Goal: Task Accomplishment & Management: Complete application form

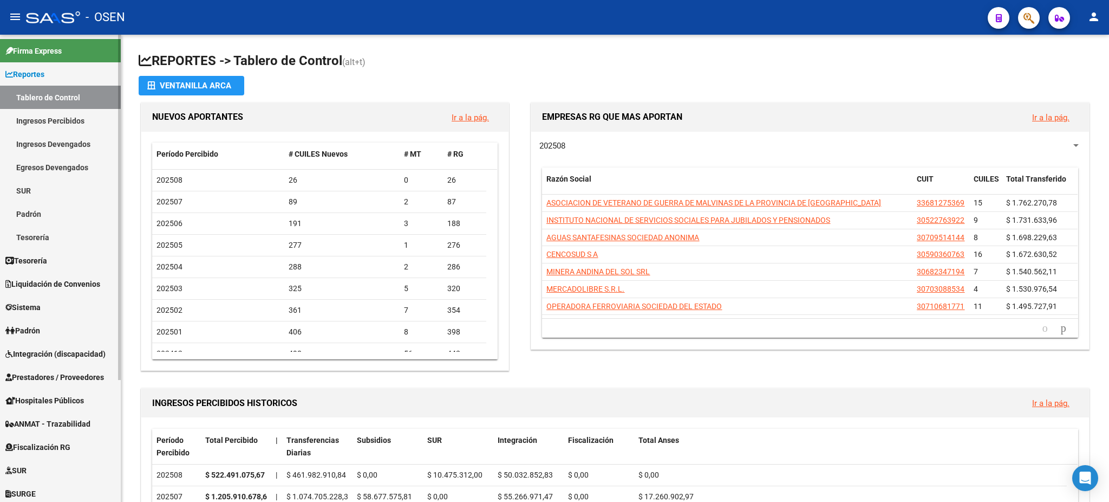
click at [84, 375] on span "Prestadores / Proveedores" at bounding box center [54, 377] width 99 height 12
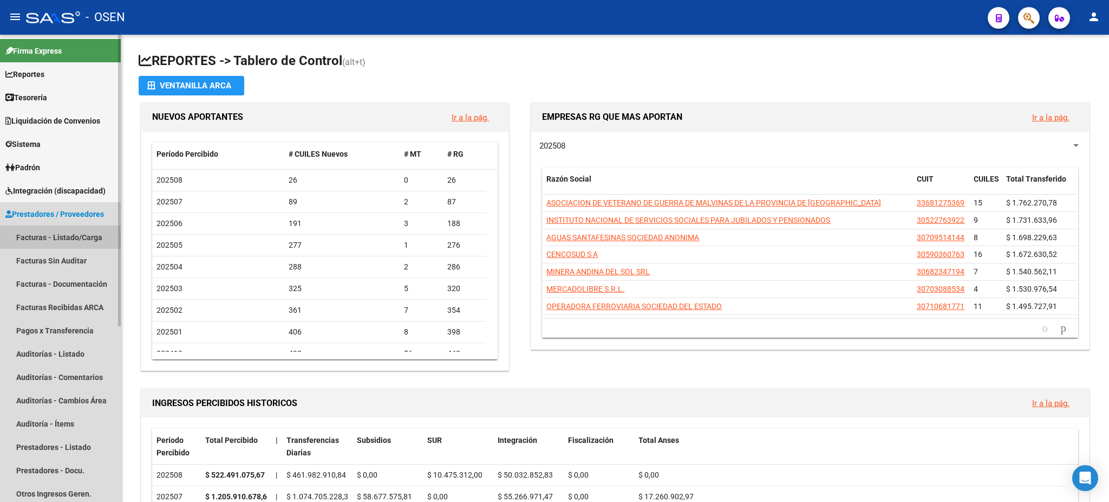
click at [49, 233] on link "Facturas - Listado/Carga" at bounding box center [60, 236] width 121 height 23
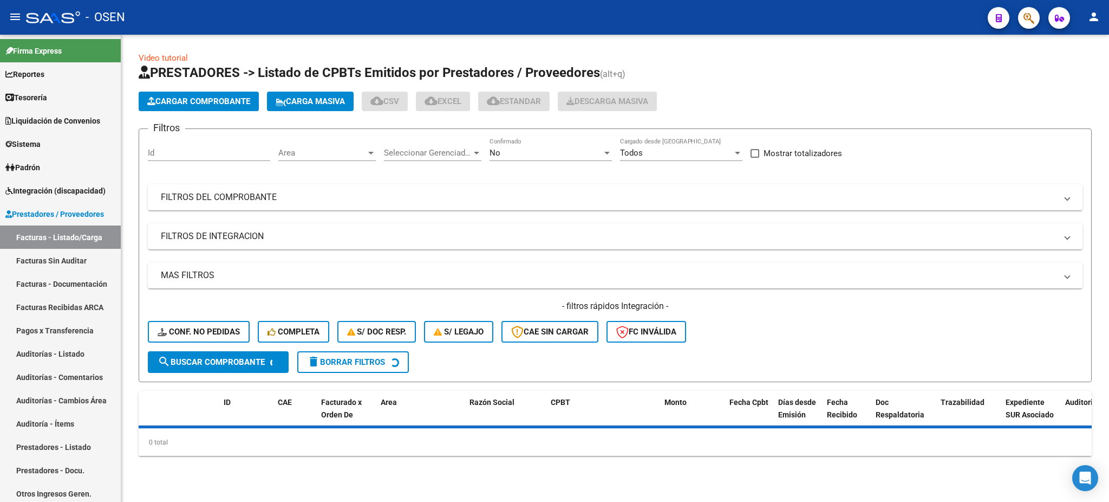
click at [183, 99] on span "Cargar Comprobante" at bounding box center [198, 101] width 103 height 10
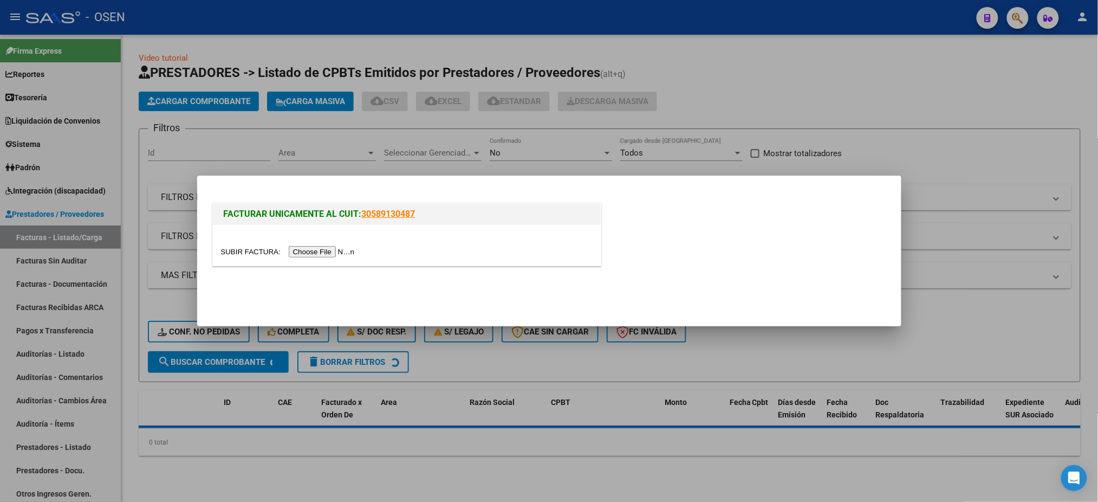
click at [322, 250] on input "file" at bounding box center [289, 251] width 137 height 11
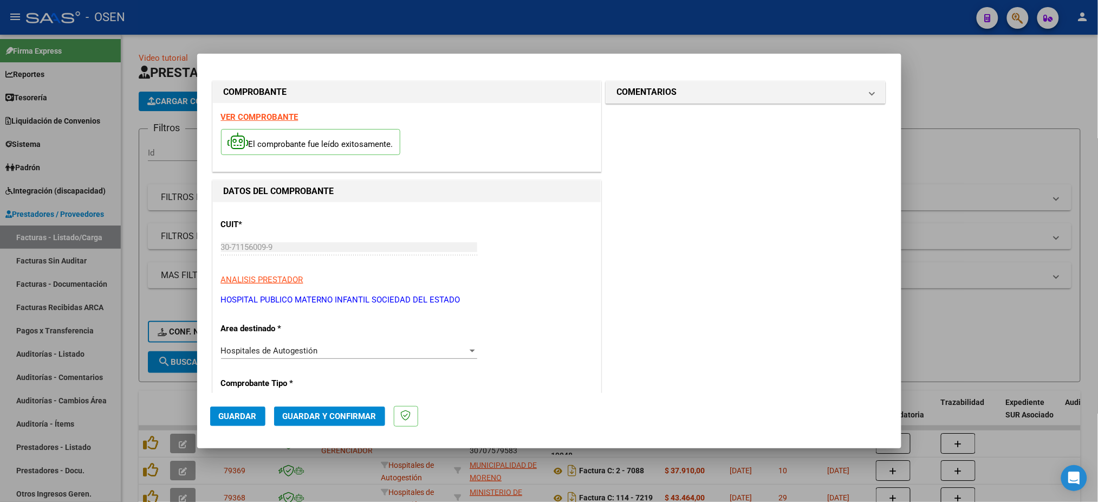
click at [231, 414] on span "Guardar" at bounding box center [238, 416] width 38 height 10
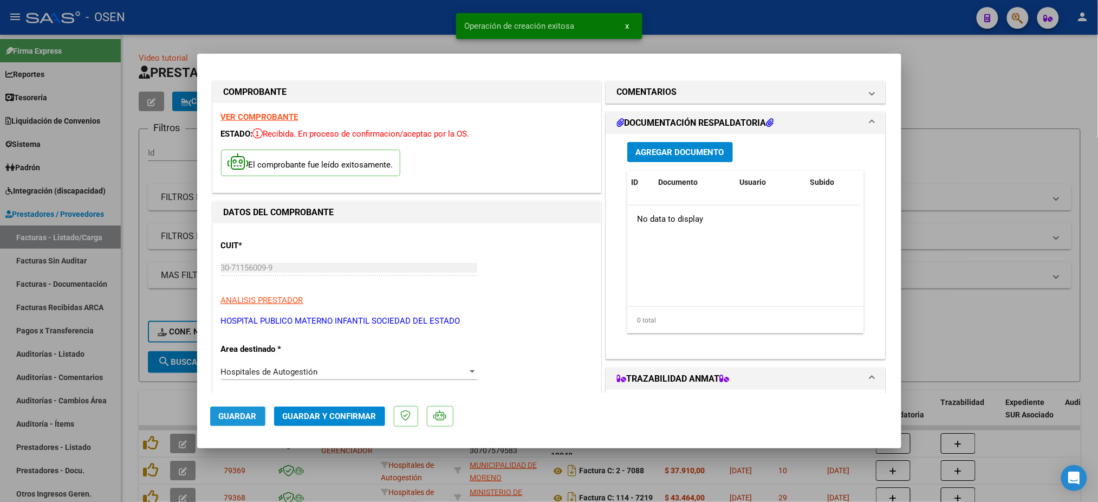
click at [236, 420] on span "Guardar" at bounding box center [238, 416] width 38 height 10
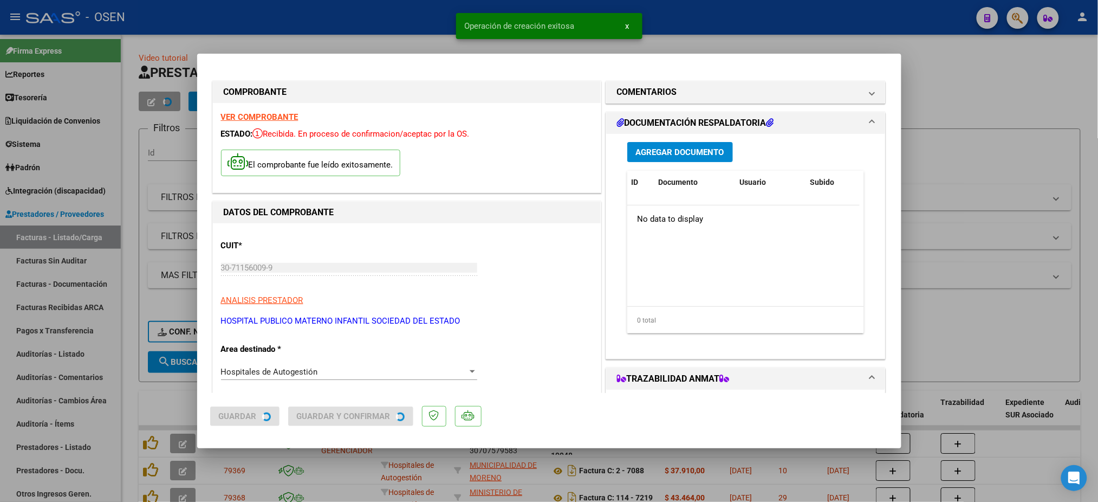
click at [273, 23] on div at bounding box center [549, 251] width 1098 height 502
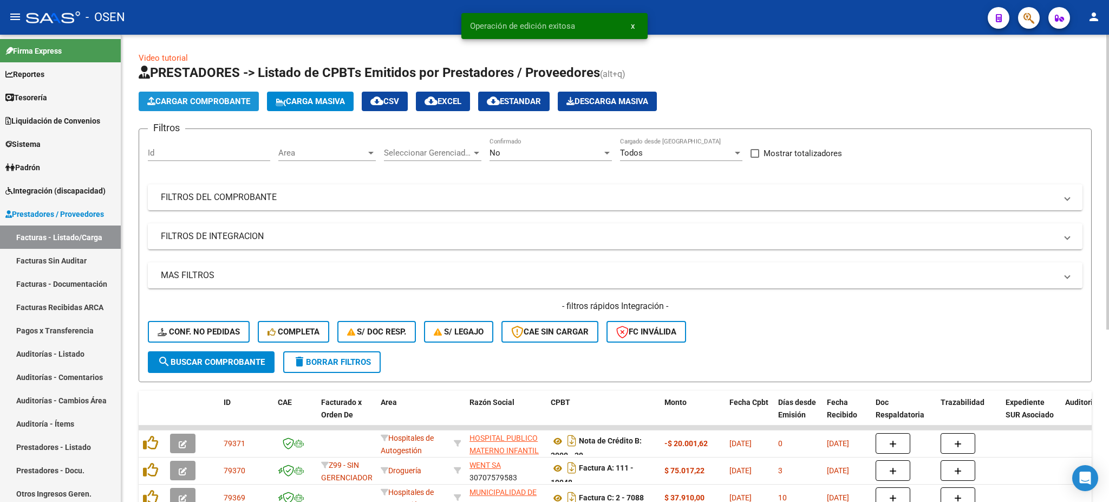
click at [194, 100] on span "Cargar Comprobante" at bounding box center [198, 101] width 103 height 10
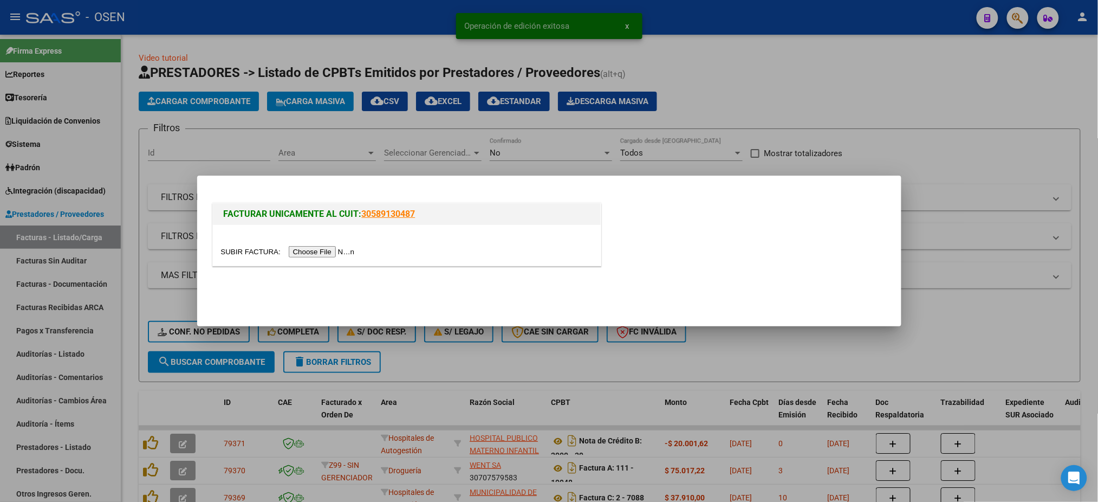
click at [329, 251] on input "file" at bounding box center [289, 251] width 137 height 11
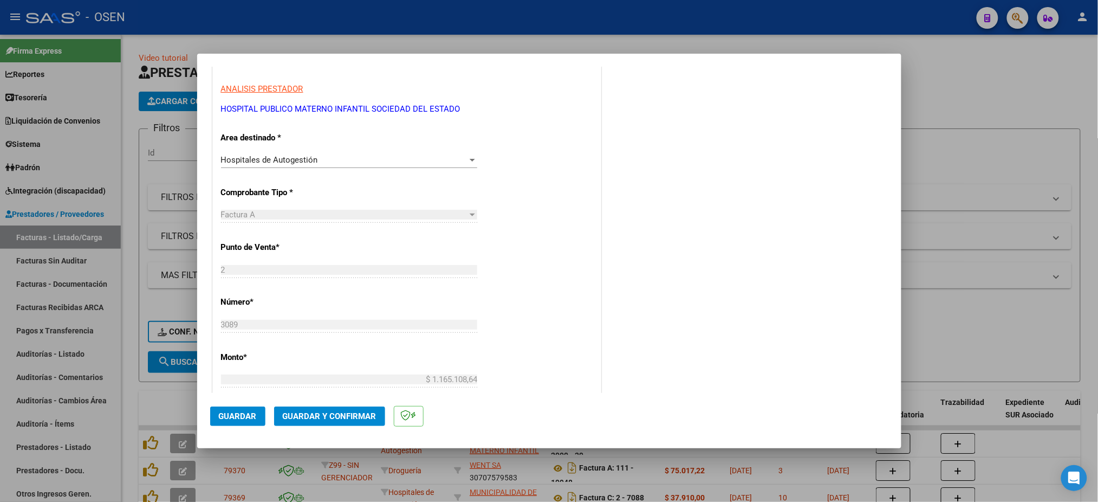
scroll to position [217, 0]
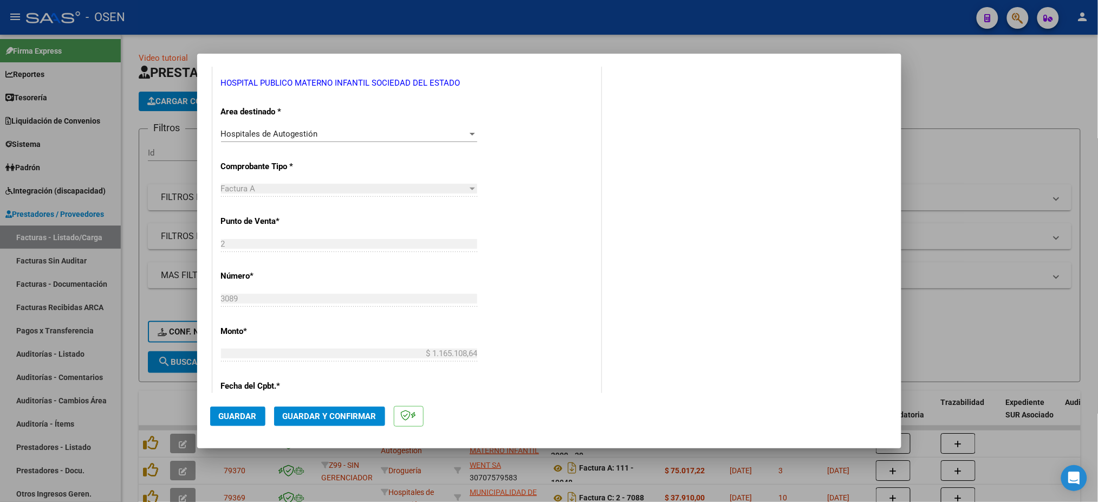
click at [238, 416] on span "Guardar" at bounding box center [238, 416] width 38 height 10
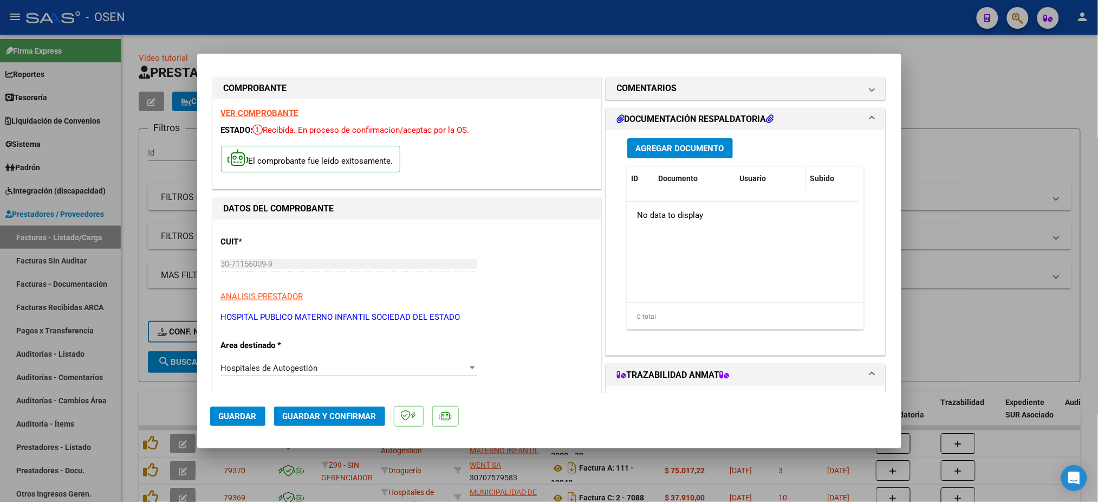
scroll to position [0, 0]
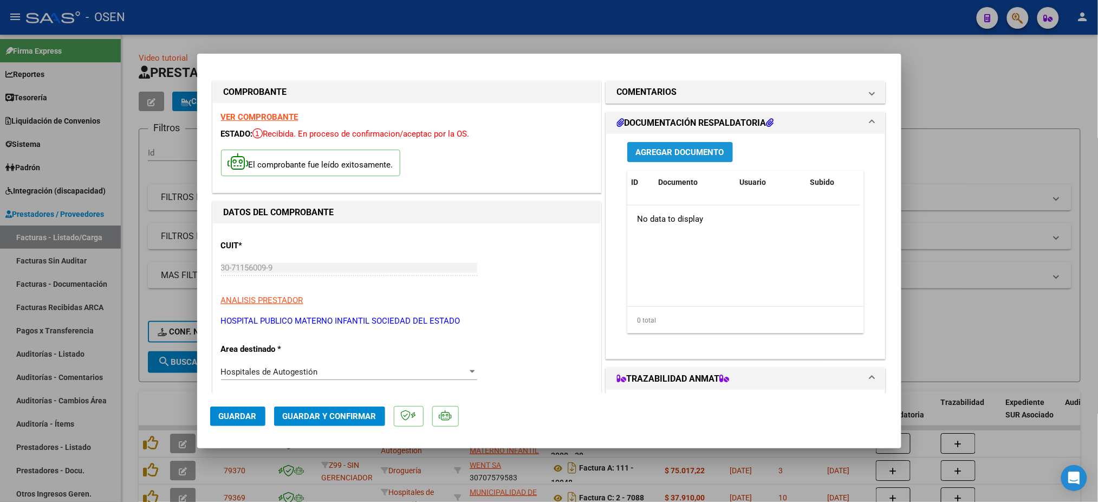
click at [700, 147] on span "Agregar Documento" at bounding box center [680, 152] width 88 height 10
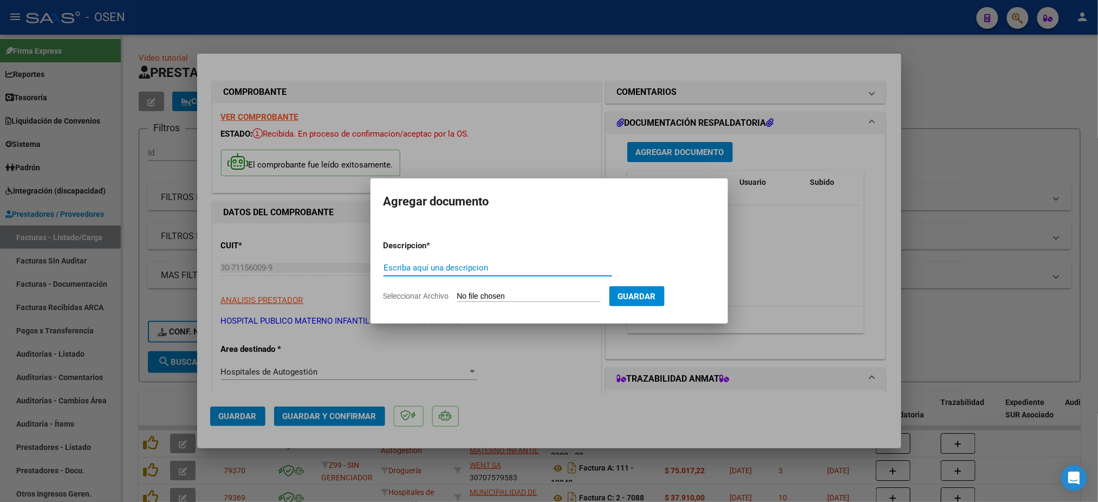
click at [485, 292] on input "Seleccionar Archivo" at bounding box center [529, 296] width 144 height 10
type input "C:\fakepath\Planilla-18757 A - O.S. ELECTRICISTAS NAVALES.pdf"
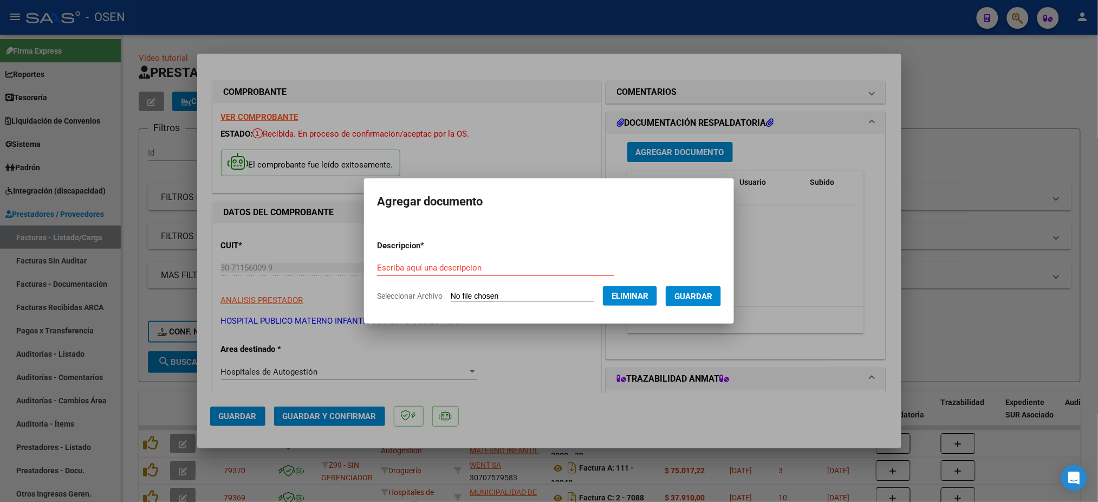
click at [482, 267] on input "Escriba aquí una descripcion" at bounding box center [495, 268] width 237 height 10
type input "Planilla"
click at [699, 294] on span "Guardar" at bounding box center [693, 296] width 38 height 10
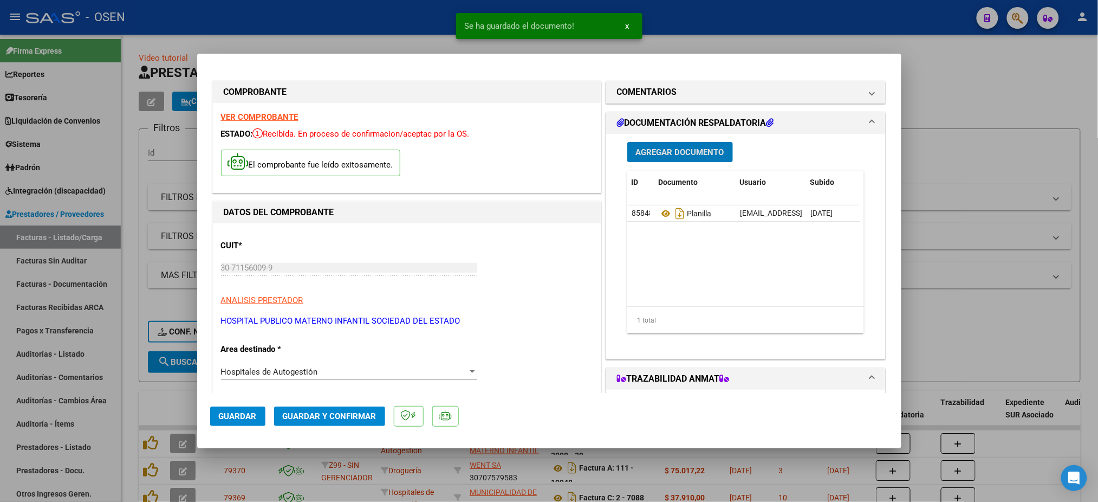
click at [666, 154] on span "Agregar Documento" at bounding box center [680, 152] width 88 height 10
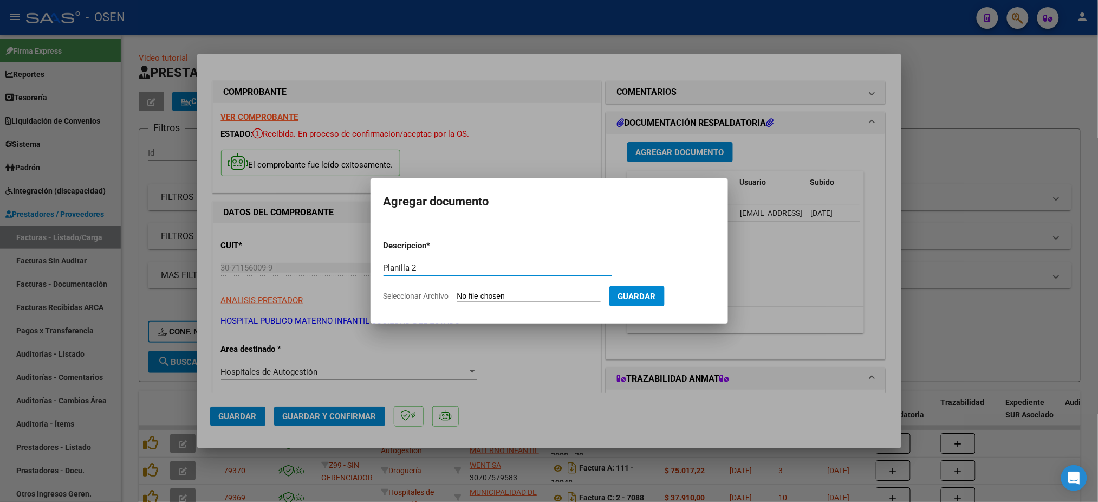
type input "Planilla 2"
click at [556, 294] on input "Seleccionar Archivo" at bounding box center [529, 296] width 144 height 10
type input "C:\fakepath\PlanillaMed-18757 A - O.S. ELECTRICISTAS NAVALES.pdf"
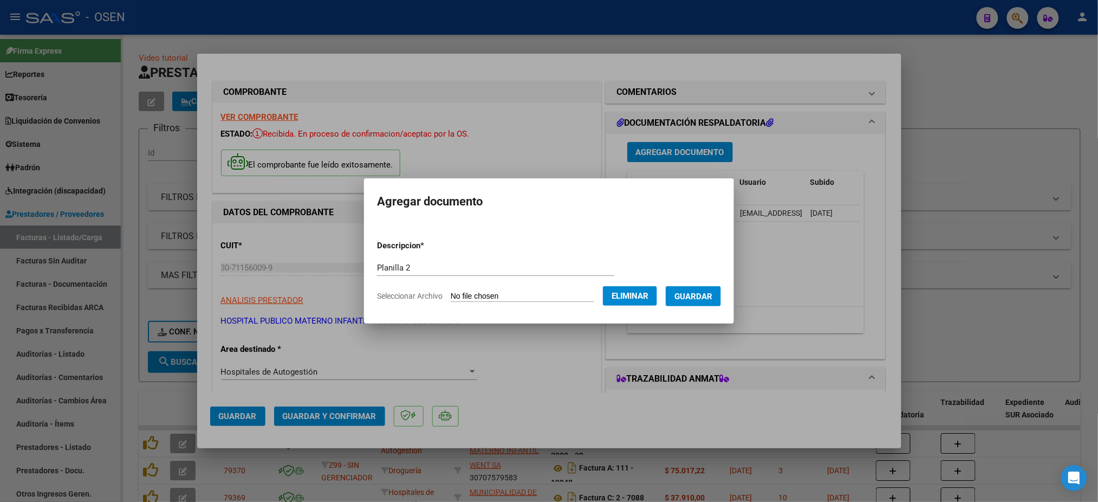
click at [708, 295] on span "Guardar" at bounding box center [693, 296] width 38 height 10
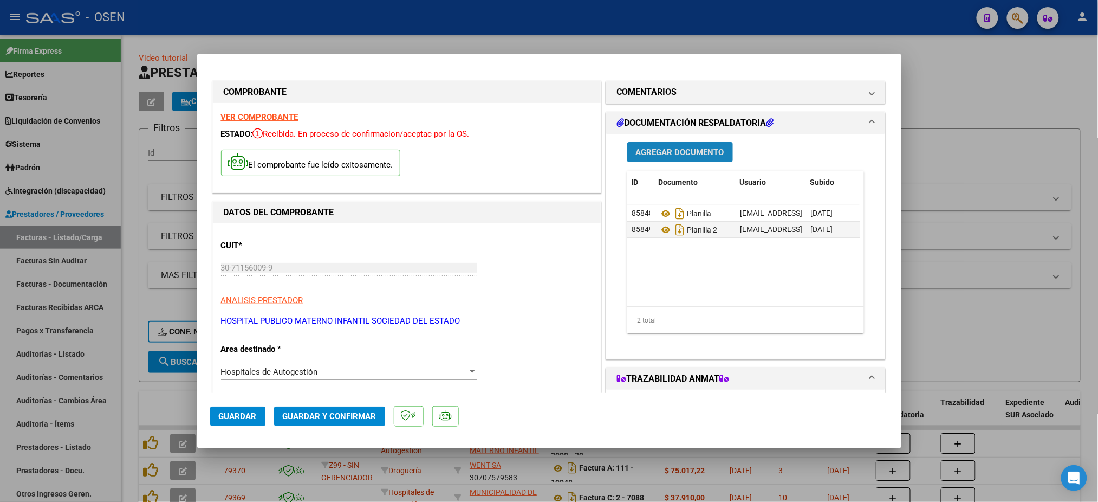
click at [706, 144] on button "Agregar Documento" at bounding box center [680, 152] width 106 height 20
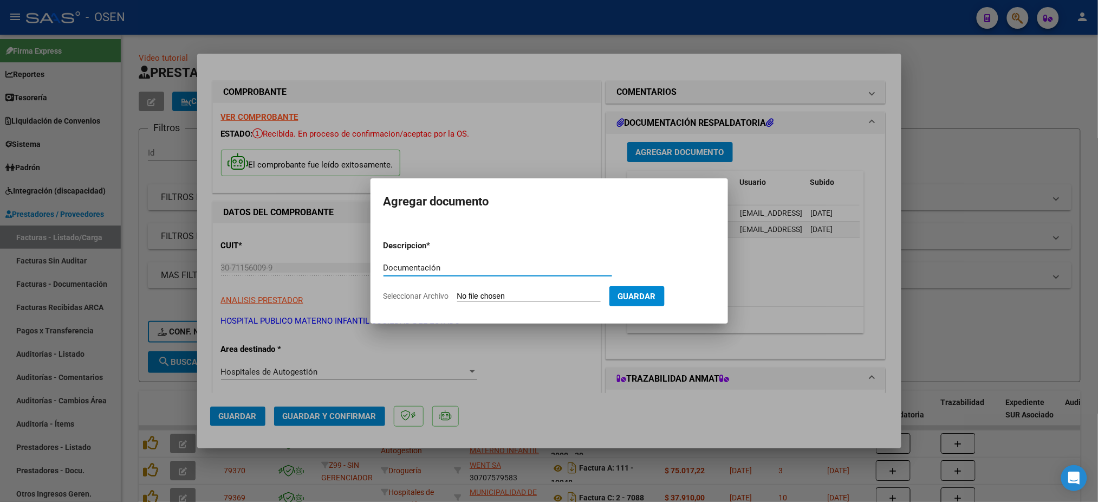
type input "Documentación"
click at [483, 298] on input "Seleccionar Archivo" at bounding box center [529, 296] width 144 height 10
type input "C:\fakepath\OSEN AMB 10-2024.zip"
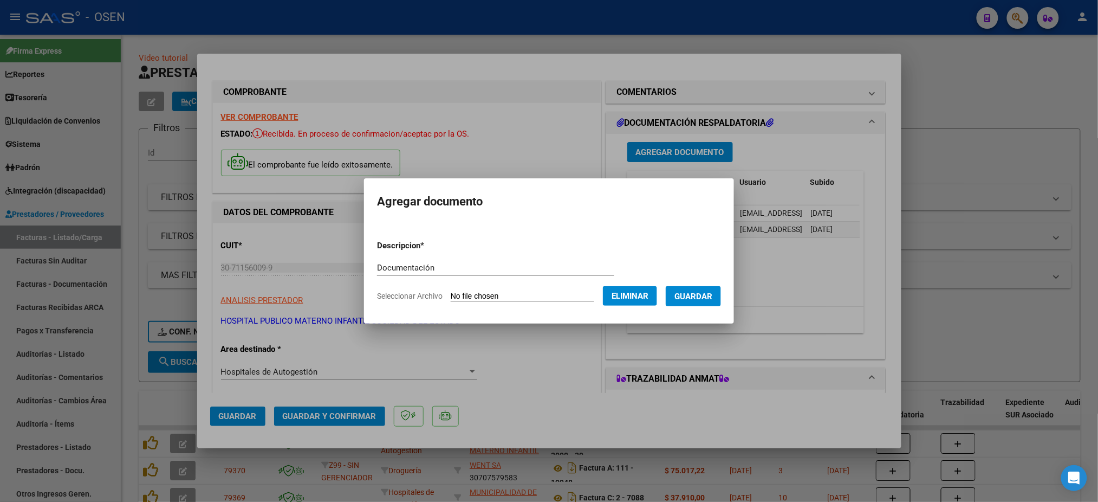
click at [706, 295] on span "Guardar" at bounding box center [693, 296] width 38 height 10
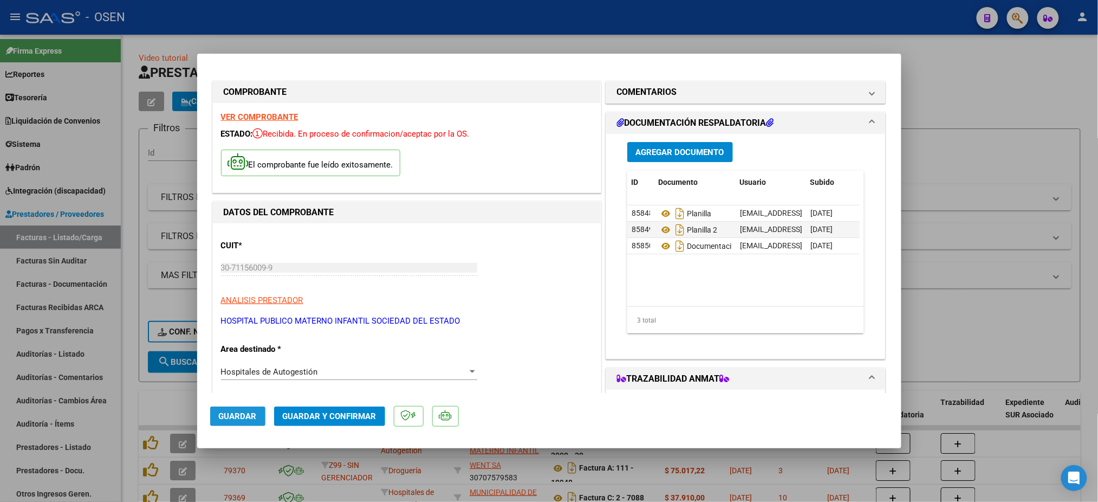
click at [245, 416] on span "Guardar" at bounding box center [238, 416] width 38 height 10
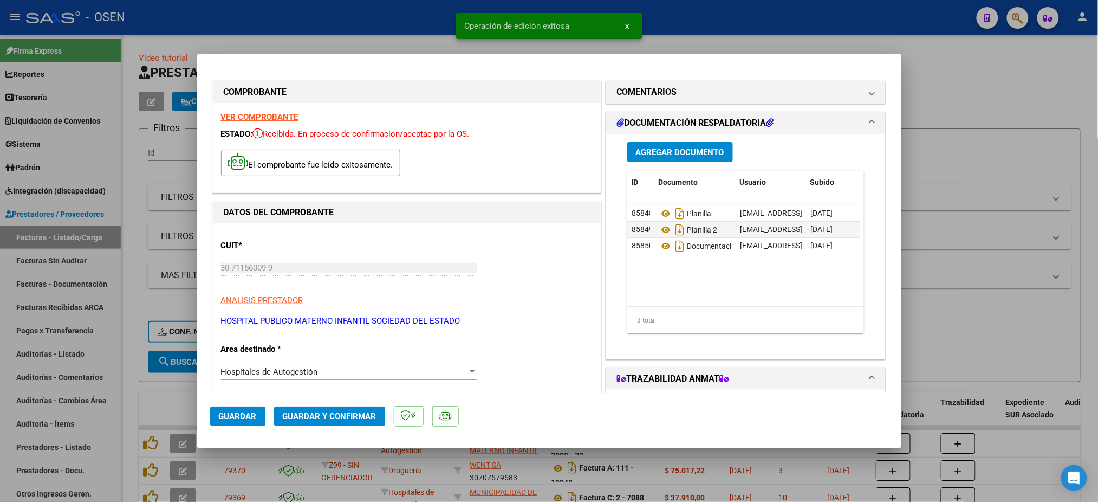
click at [396, 41] on div at bounding box center [549, 251] width 1098 height 502
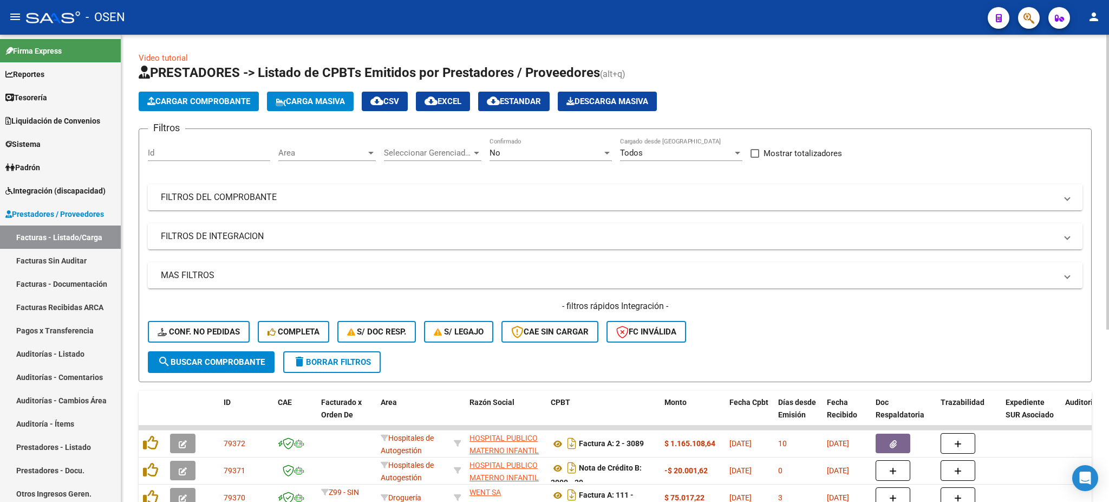
click at [226, 99] on span "Cargar Comprobante" at bounding box center [198, 101] width 103 height 10
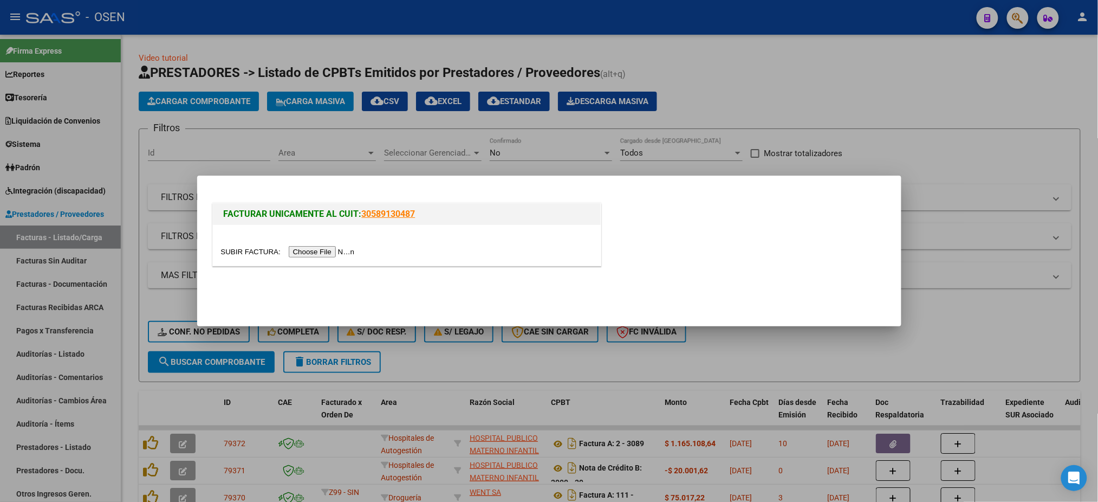
click at [333, 249] on input "file" at bounding box center [289, 251] width 137 height 11
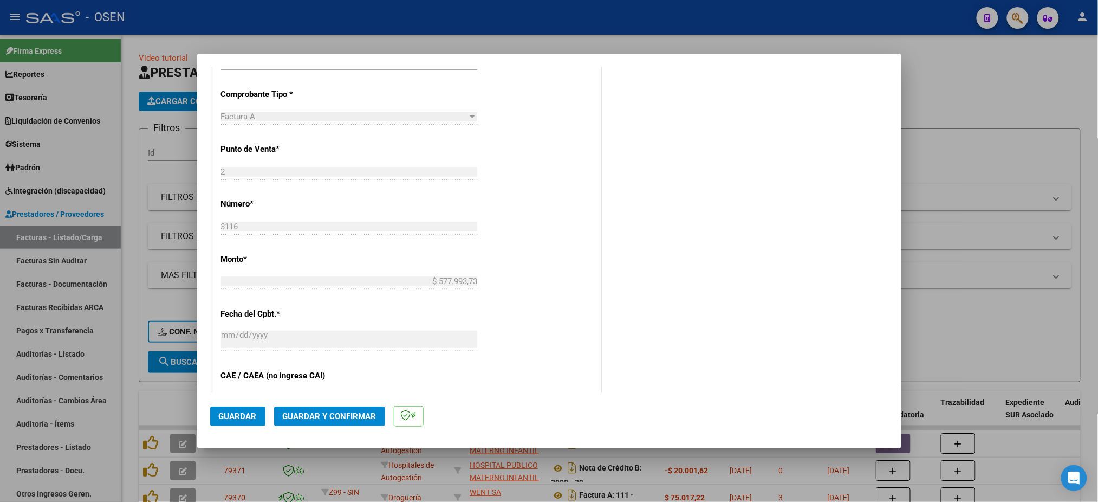
scroll to position [433, 0]
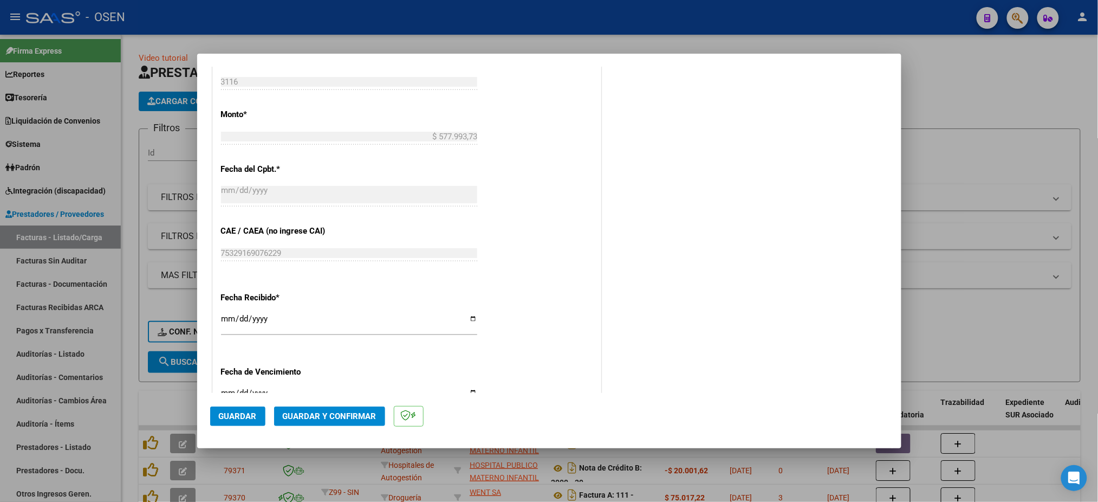
click at [235, 420] on span "Guardar" at bounding box center [238, 416] width 38 height 10
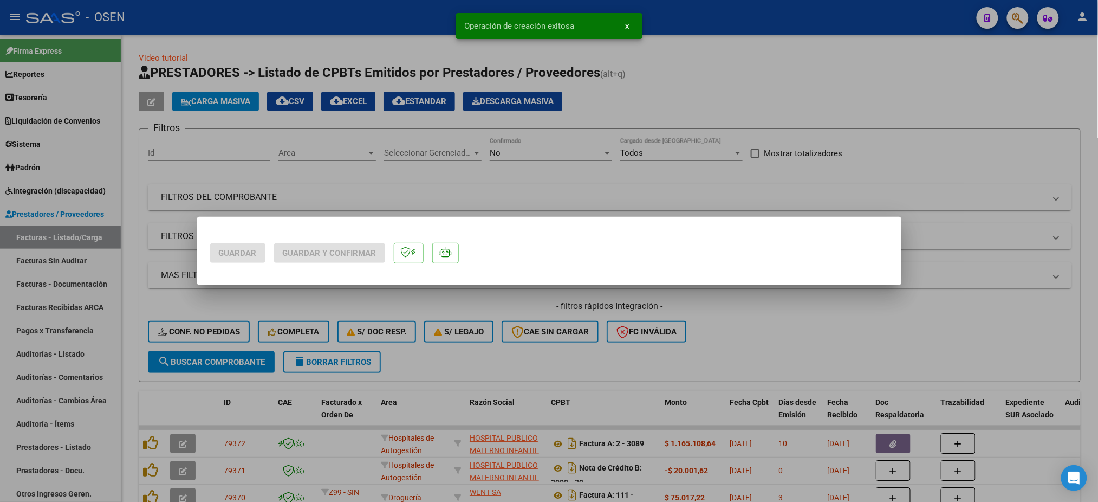
scroll to position [0, 0]
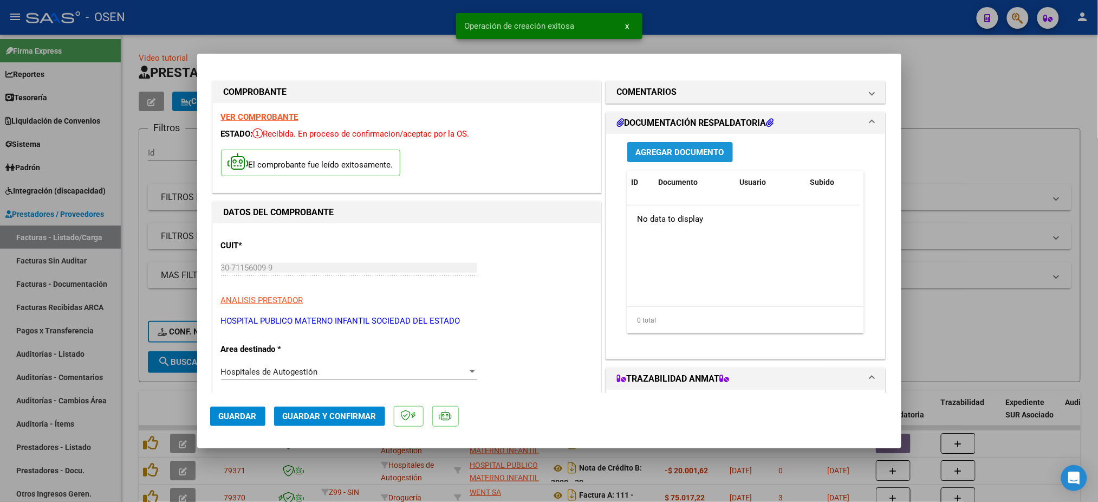
click at [690, 157] on button "Agregar Documento" at bounding box center [680, 152] width 106 height 20
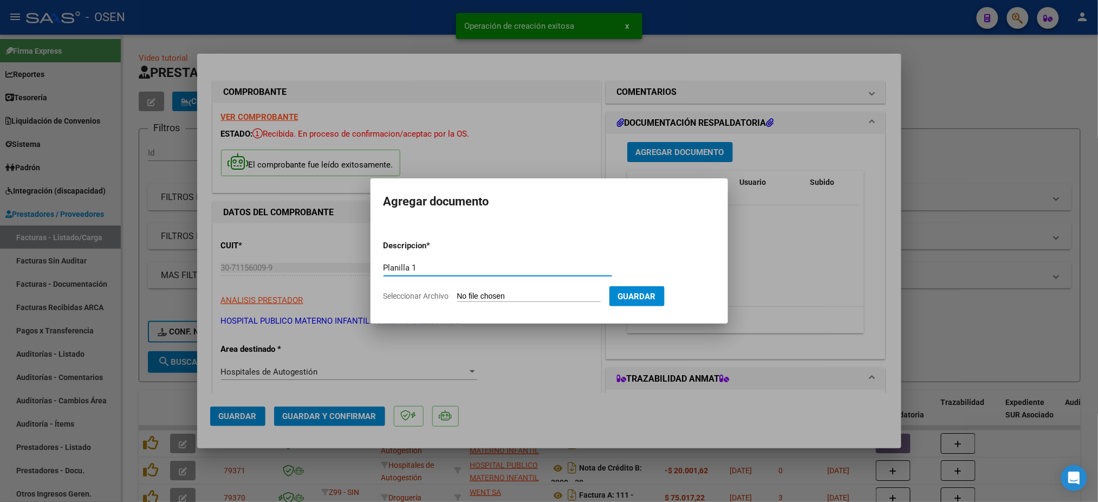
type input "Planilla 1"
drag, startPoint x: 538, startPoint y: 293, endPoint x: 540, endPoint y: 303, distance: 10.3
click at [540, 303] on form "Descripcion * Planilla 1 Escriba aquí una descripcion Seleccionar Archivo Guard…" at bounding box center [550, 270] width 332 height 79
click at [533, 296] on input "Seleccionar Archivo" at bounding box center [529, 296] width 144 height 10
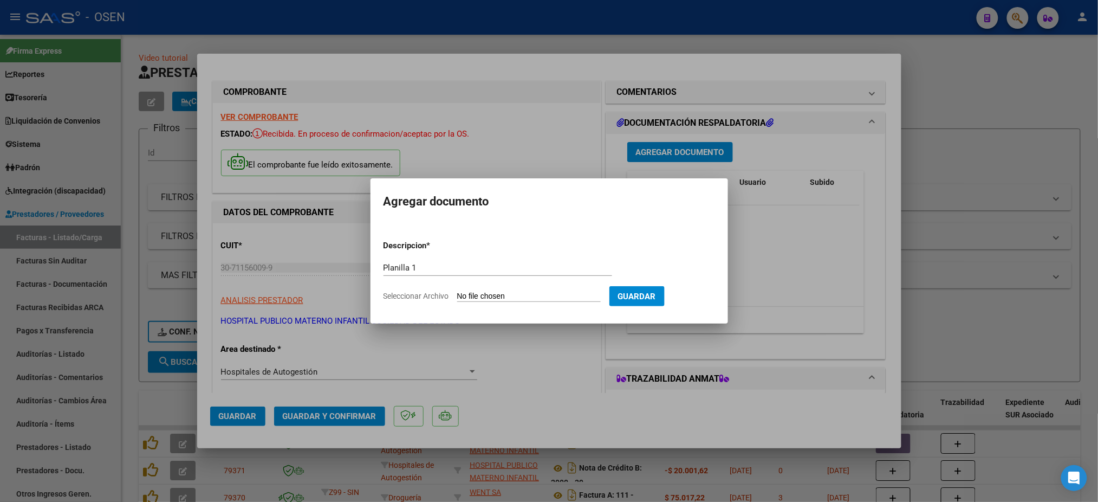
type input "C:\fakepath\Planilla-18758 I - O.S. ELECTRICISTAS NAVALES.pdf"
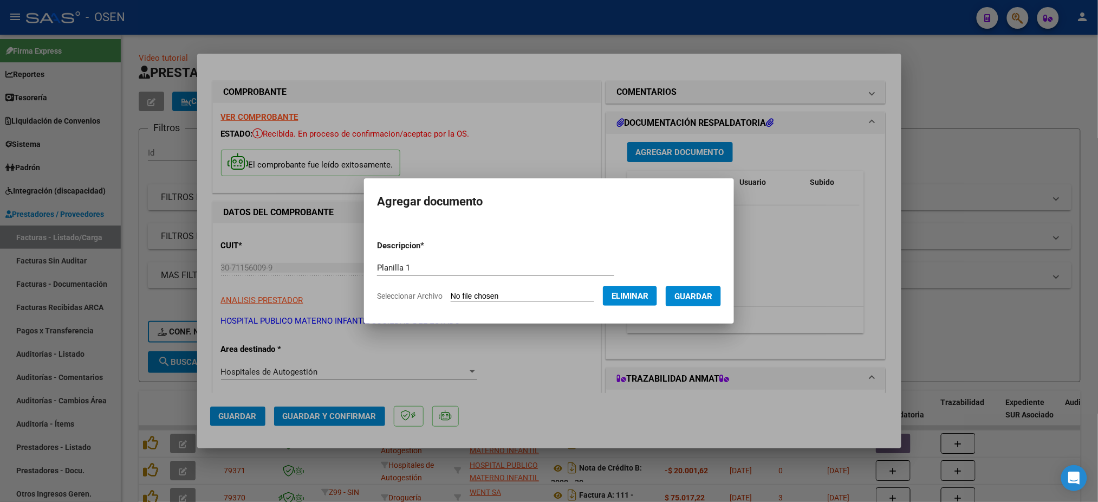
click at [709, 308] on form "Descripcion * Planilla 1 Escriba aquí una descripcion Seleccionar Archivo Elimi…" at bounding box center [549, 270] width 344 height 79
click at [709, 298] on span "Guardar" at bounding box center [693, 296] width 38 height 10
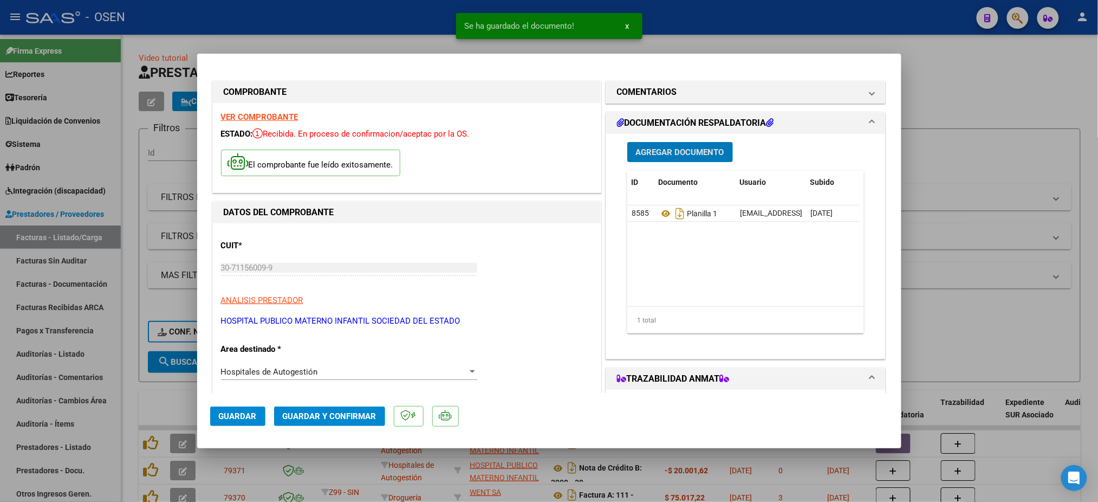
click at [679, 153] on span "Agregar Documento" at bounding box center [680, 152] width 88 height 10
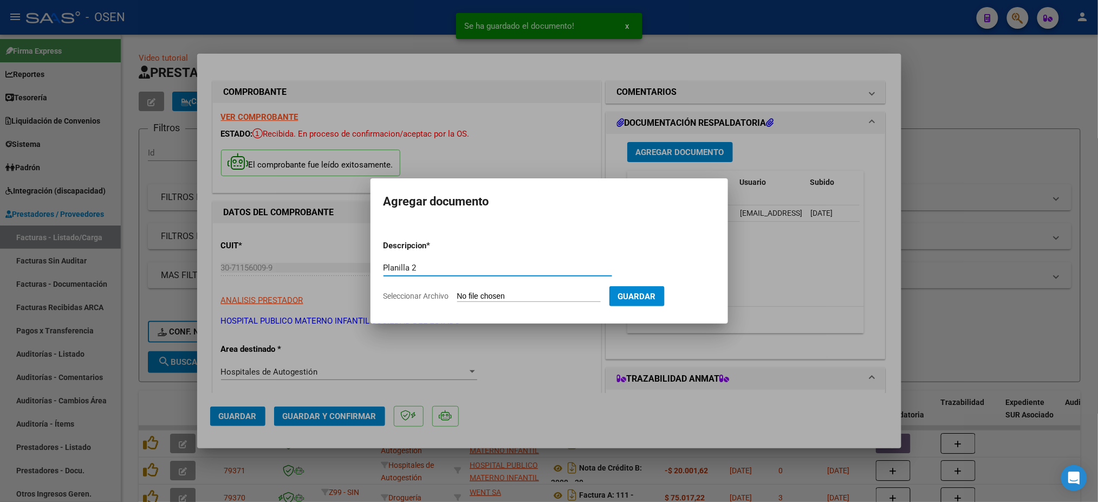
type input "Planilla 2"
click at [510, 300] on input "Seleccionar Archivo" at bounding box center [529, 296] width 144 height 10
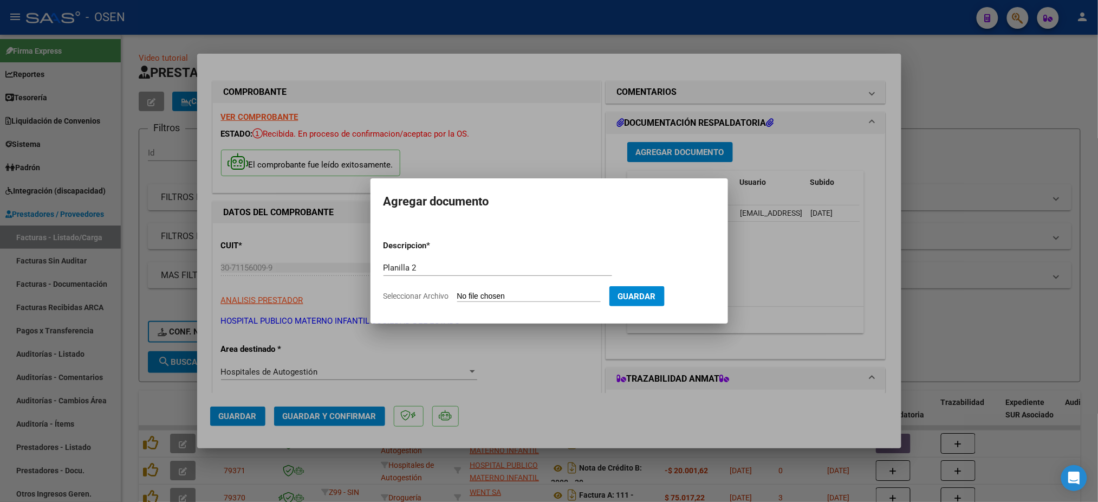
type input "C:\fakepath\PlanillaMed-18758 I - O.S. ELECTRICISTAS NAVALES.pdf"
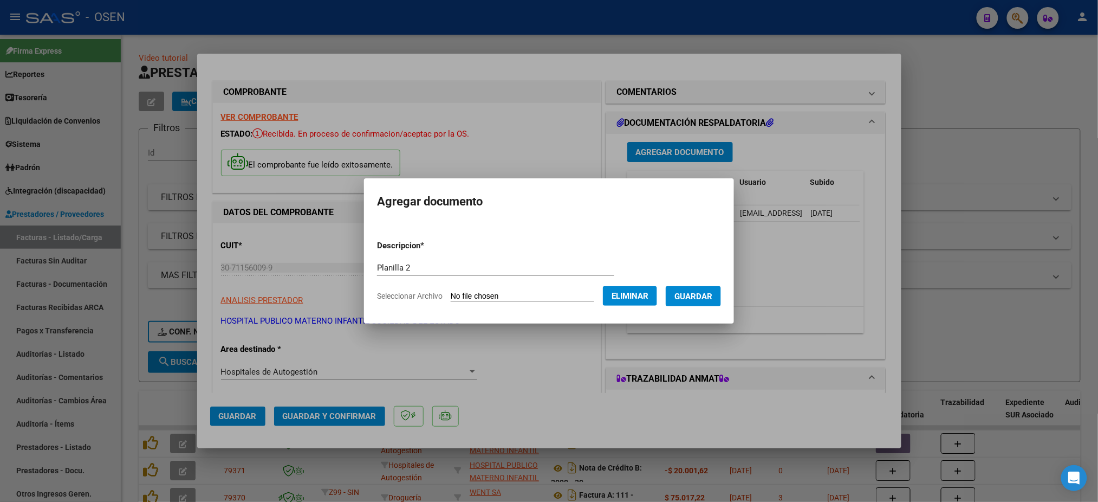
click at [705, 308] on form "Descripcion * Planilla 2 Escriba aquí una descripcion Seleccionar Archivo Elimi…" at bounding box center [549, 270] width 344 height 79
click at [704, 306] on button "Guardar" at bounding box center [693, 296] width 55 height 20
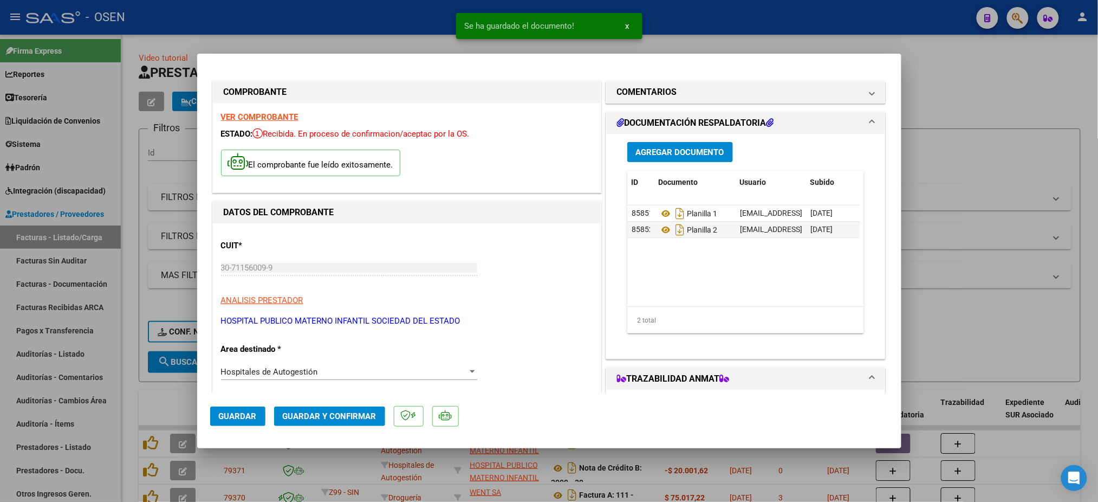
click at [652, 145] on button "Agregar Documento" at bounding box center [680, 152] width 106 height 20
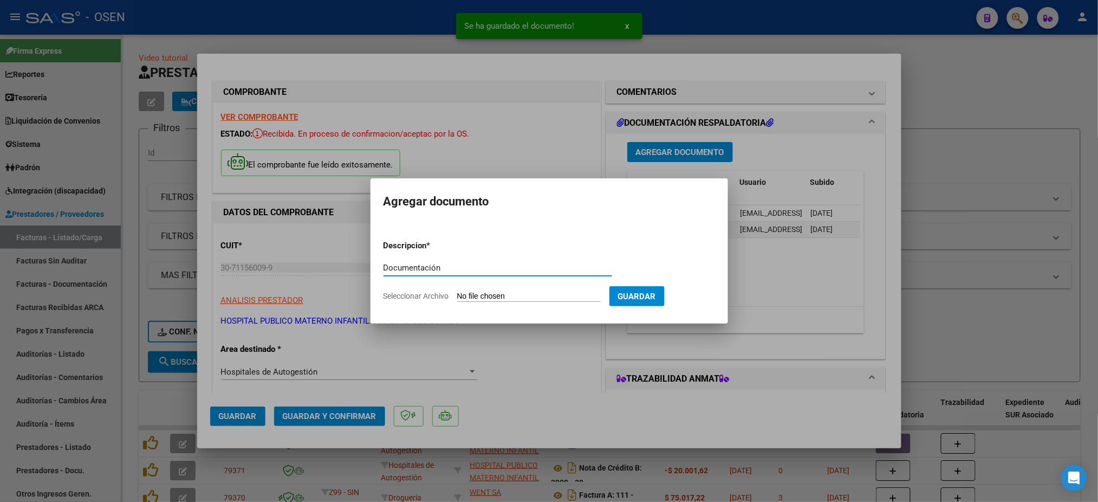
type input "Documentación"
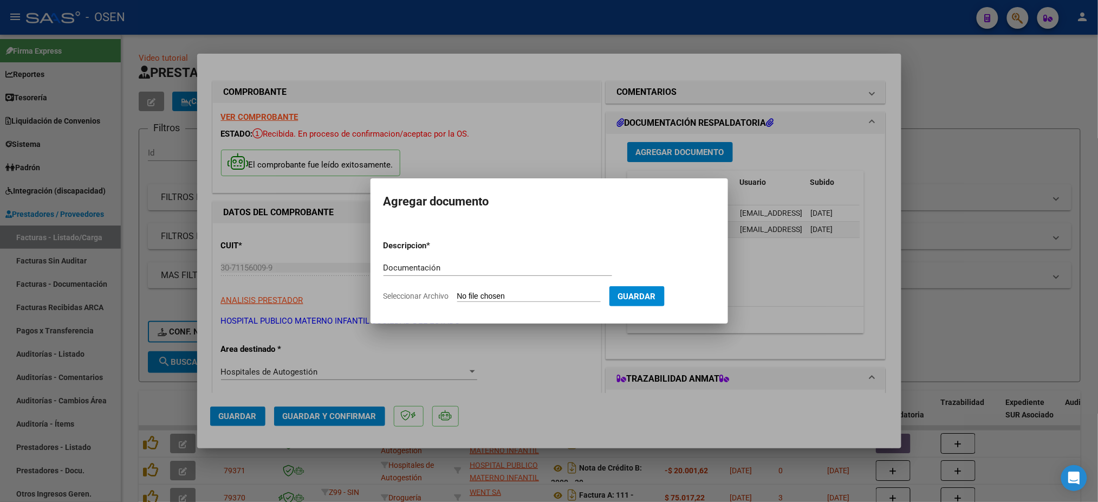
click at [557, 291] on form "Descripcion * Documentación Escriba aquí una descripcion Seleccionar Archivo Gu…" at bounding box center [550, 270] width 332 height 79
click at [555, 297] on input "Seleccionar Archivo" at bounding box center [529, 296] width 144 height 10
type input "C:\fakepath\OSEN INT 10-2024.zip"
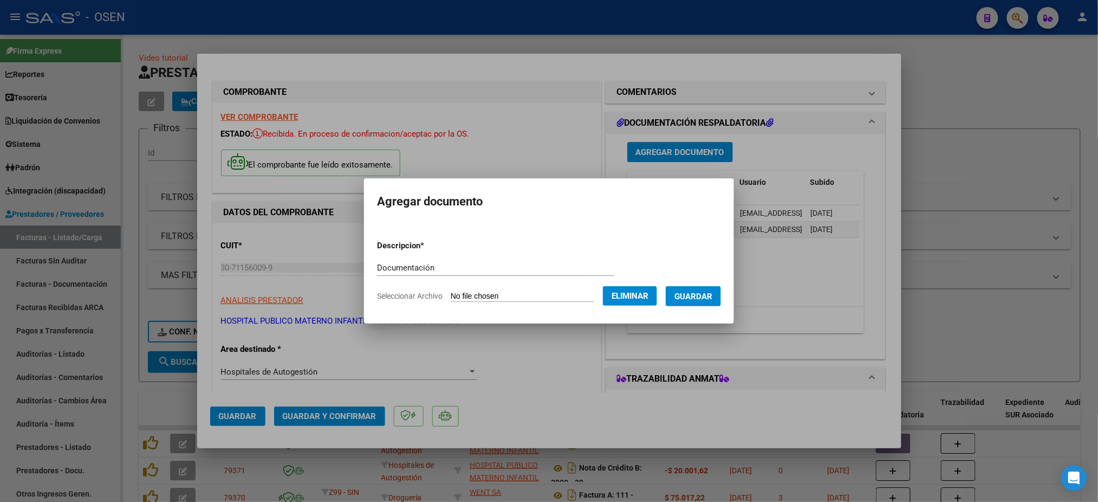
click at [710, 308] on form "Descripcion * Documentación Escriba aquí una descripcion Seleccionar Archivo El…" at bounding box center [549, 270] width 344 height 79
click at [705, 288] on button "Guardar" at bounding box center [693, 296] width 55 height 20
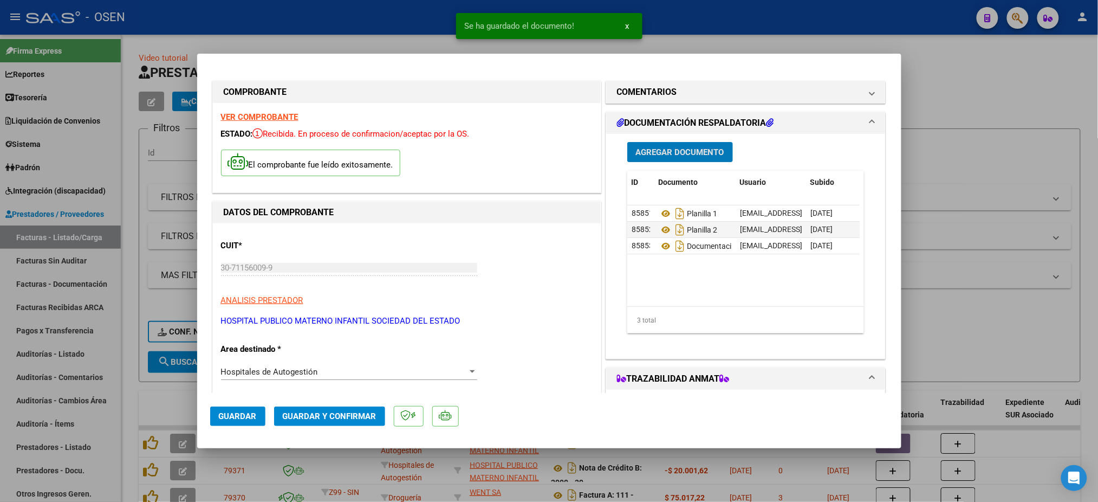
click at [236, 419] on span "Guardar" at bounding box center [238, 416] width 38 height 10
click at [292, 43] on div at bounding box center [549, 251] width 1098 height 502
type input "$ 0,00"
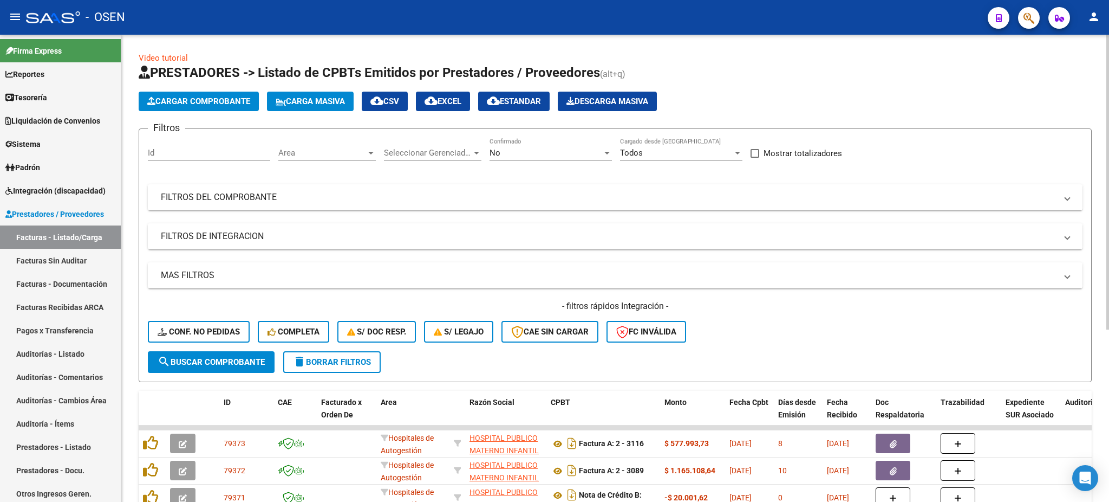
click at [205, 103] on span "Cargar Comprobante" at bounding box center [198, 101] width 103 height 10
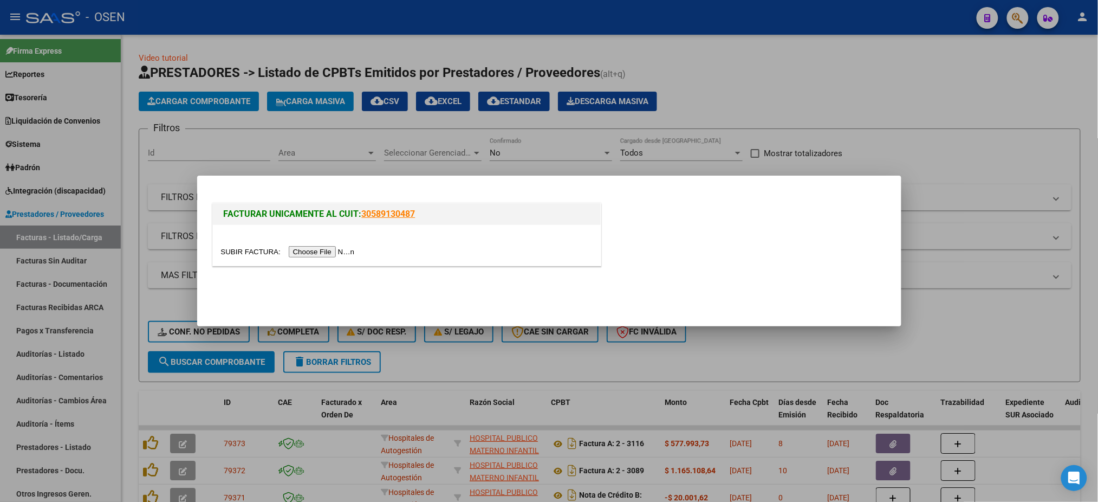
click at [314, 252] on input "file" at bounding box center [289, 251] width 137 height 11
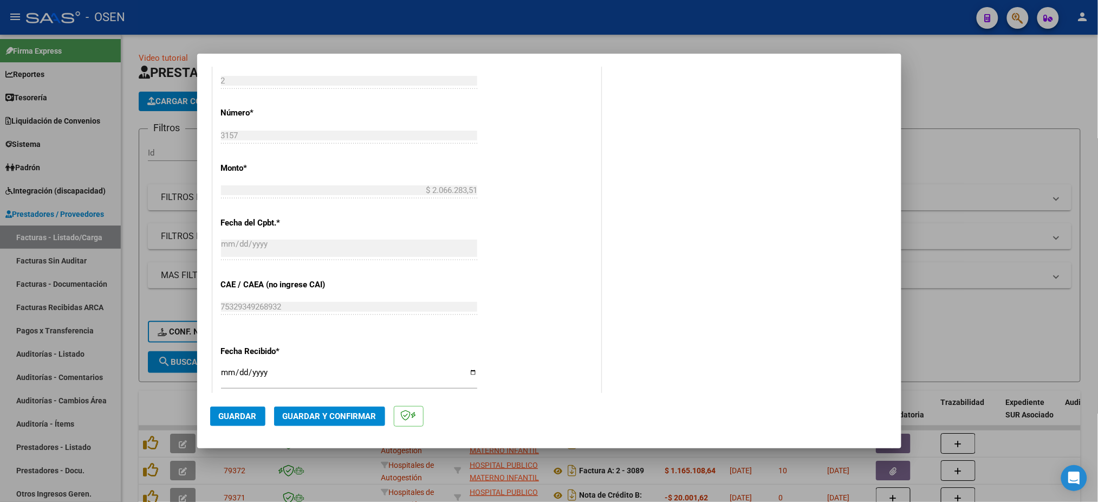
scroll to position [433, 0]
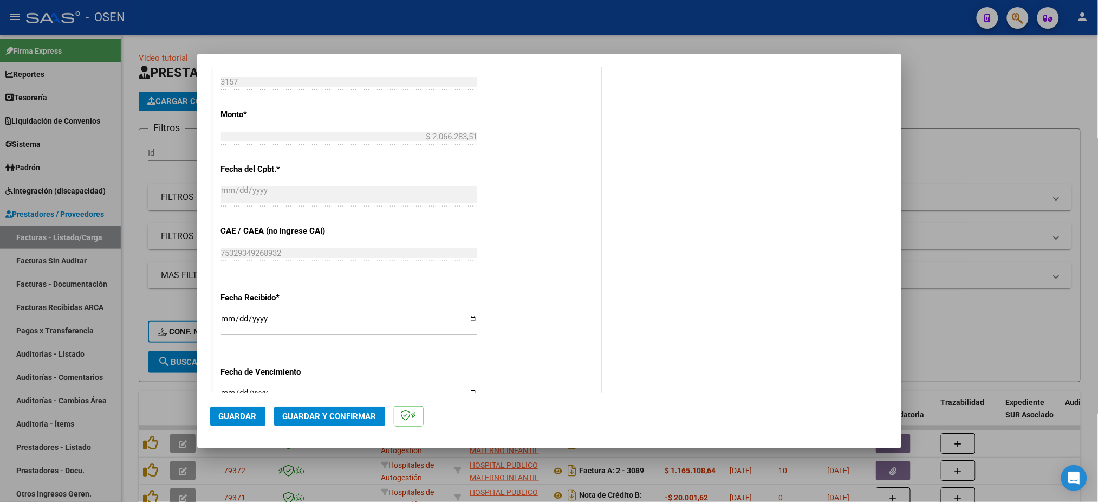
click at [235, 417] on span "Guardar" at bounding box center [238, 416] width 38 height 10
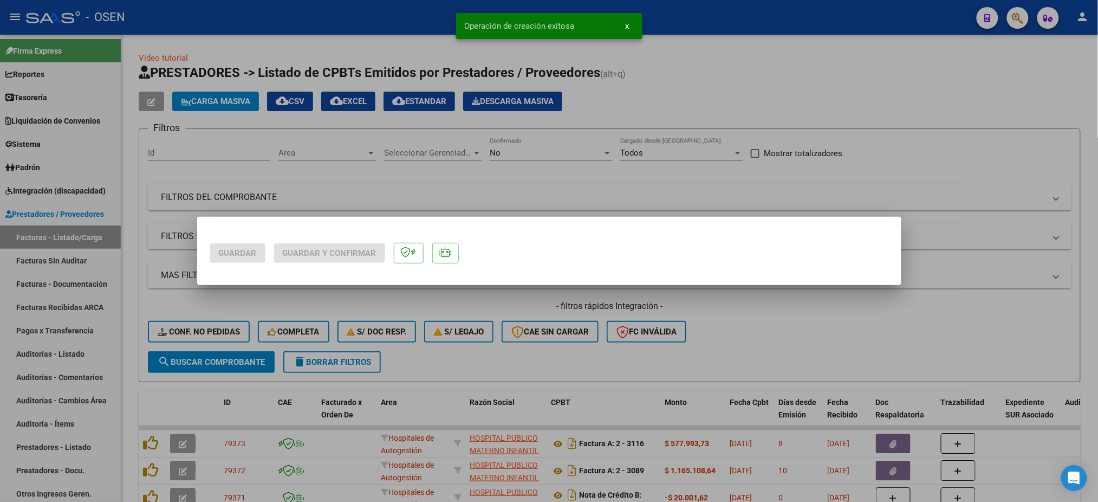
scroll to position [0, 0]
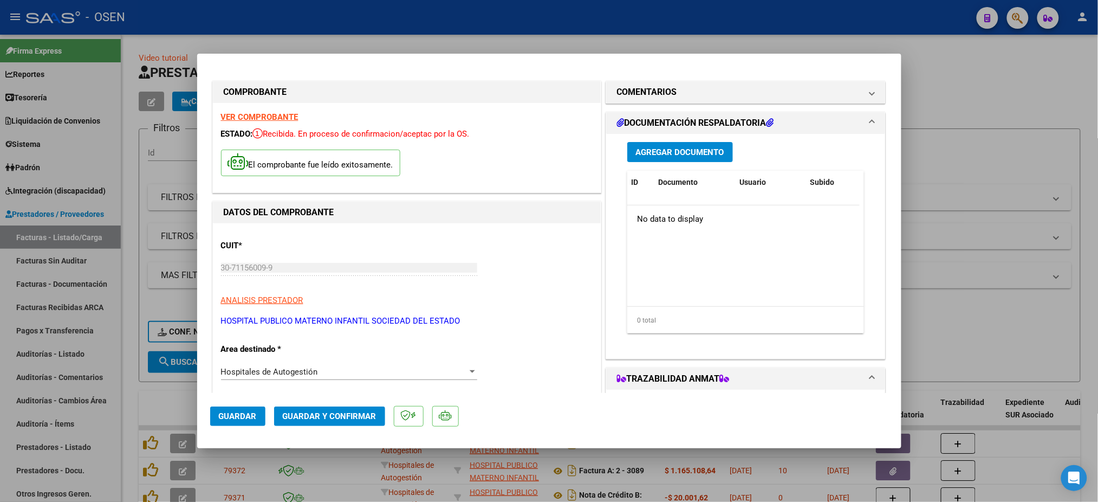
click at [658, 152] on span "Agregar Documento" at bounding box center [680, 152] width 88 height 10
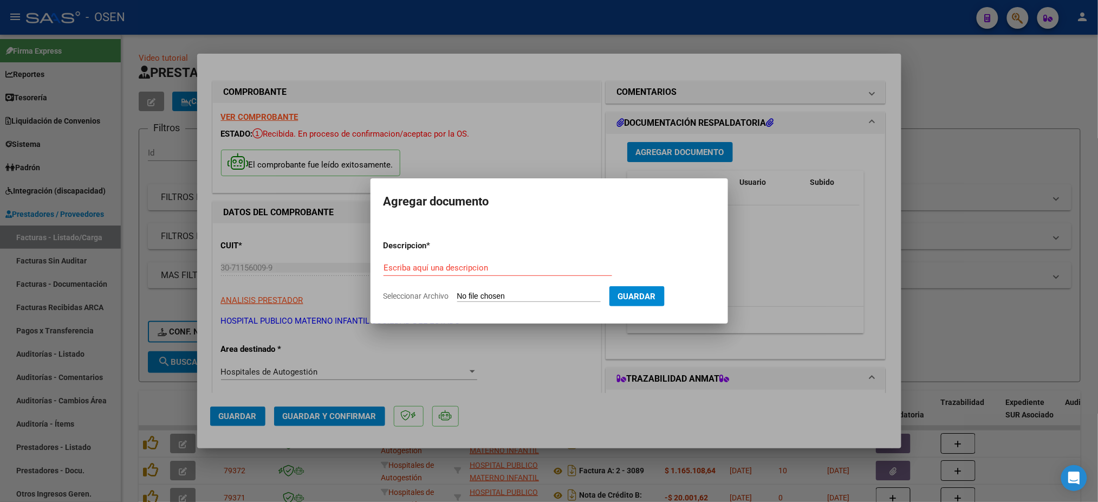
click at [530, 297] on input "Seleccionar Archivo" at bounding box center [529, 296] width 144 height 10
type input "C:\fakepath\Planilla-18951 A - O.S. ELECTRICISTAS NAVALES.pdf"
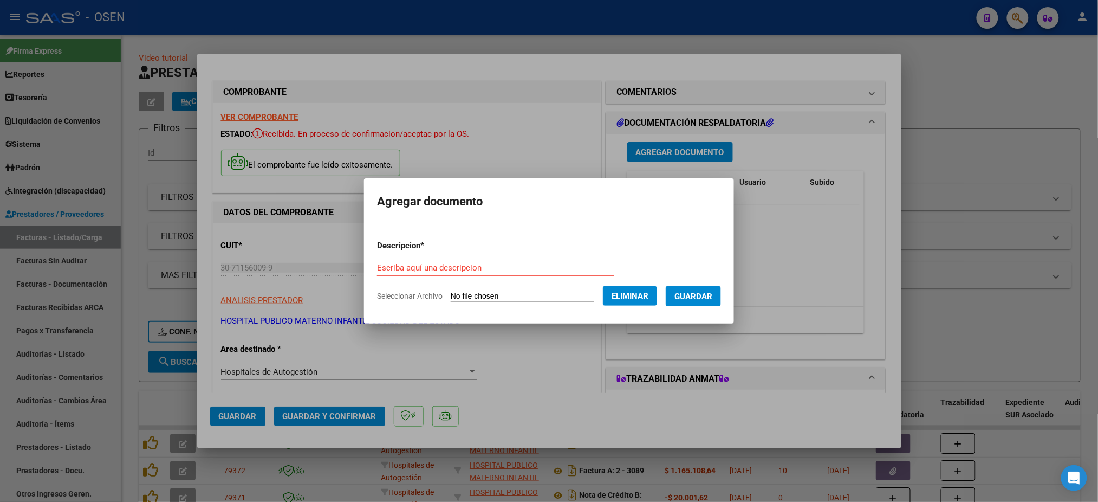
click at [718, 304] on button "Guardar" at bounding box center [693, 296] width 55 height 20
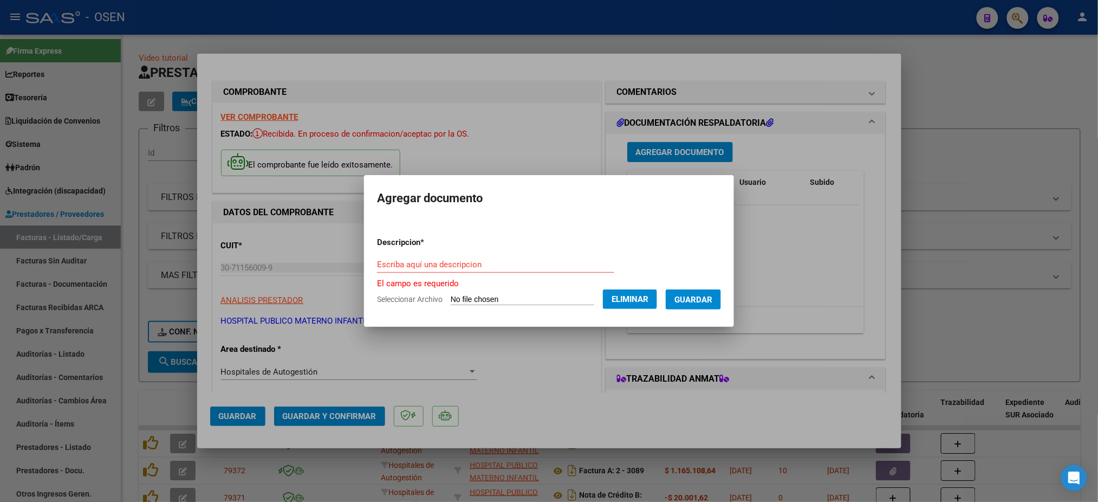
click at [462, 265] on input "Escriba aquí una descripcion" at bounding box center [495, 264] width 237 height 10
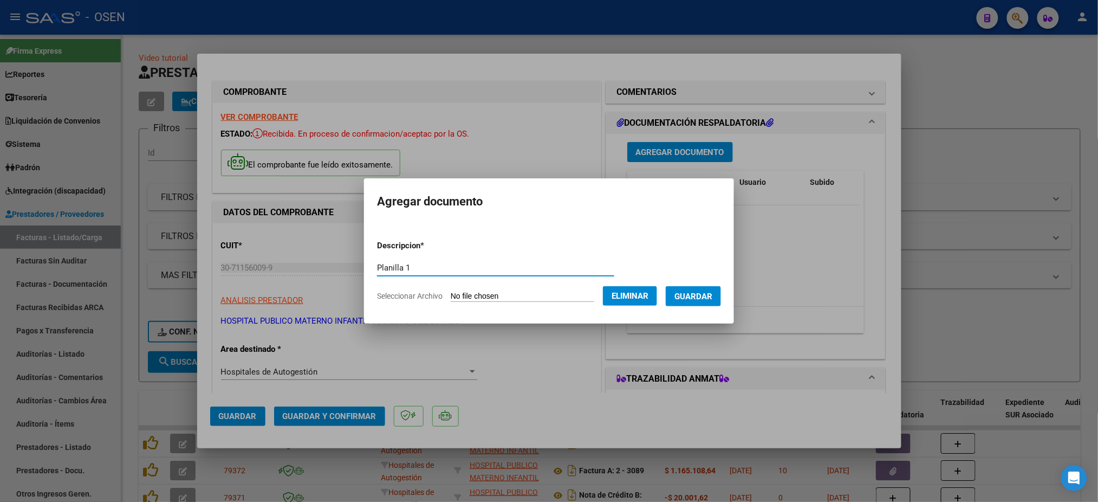
type input "Planilla 1"
click at [694, 295] on span "Guardar" at bounding box center [693, 296] width 38 height 10
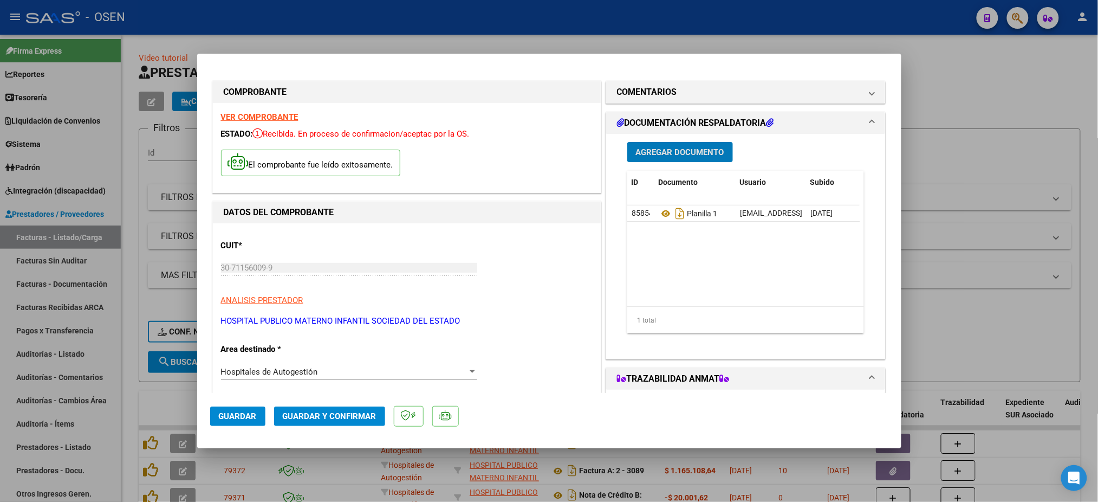
click at [707, 160] on button "Agregar Documento" at bounding box center [680, 152] width 106 height 20
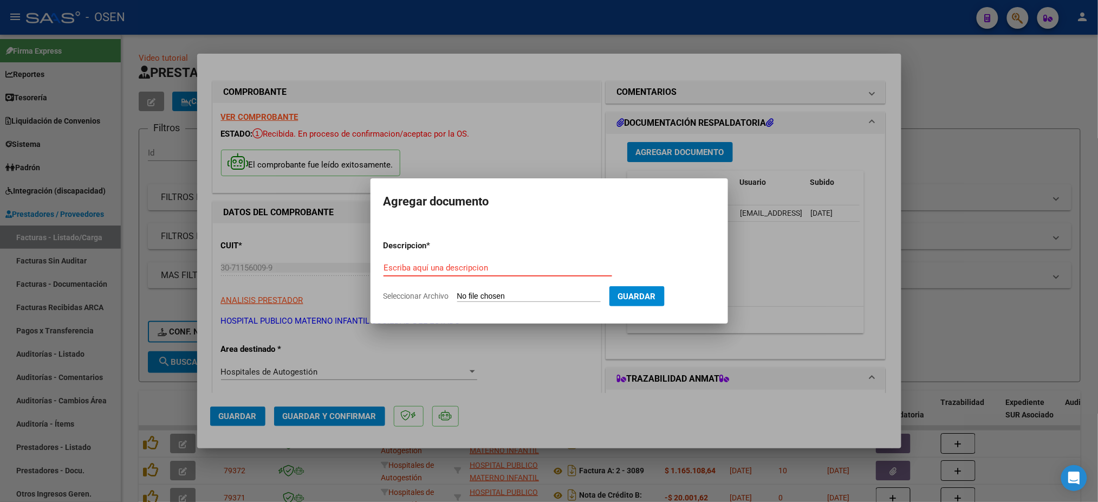
click at [510, 302] on form "Descripcion * Escriba aquí una descripcion Seleccionar Archivo Guardar" at bounding box center [550, 270] width 332 height 79
click at [512, 299] on input "Seleccionar Archivo" at bounding box center [529, 296] width 144 height 10
type input "C:\fakepath\Planilla-18951 A - O.S. ELECTRICISTAS NAVALES.pdf"
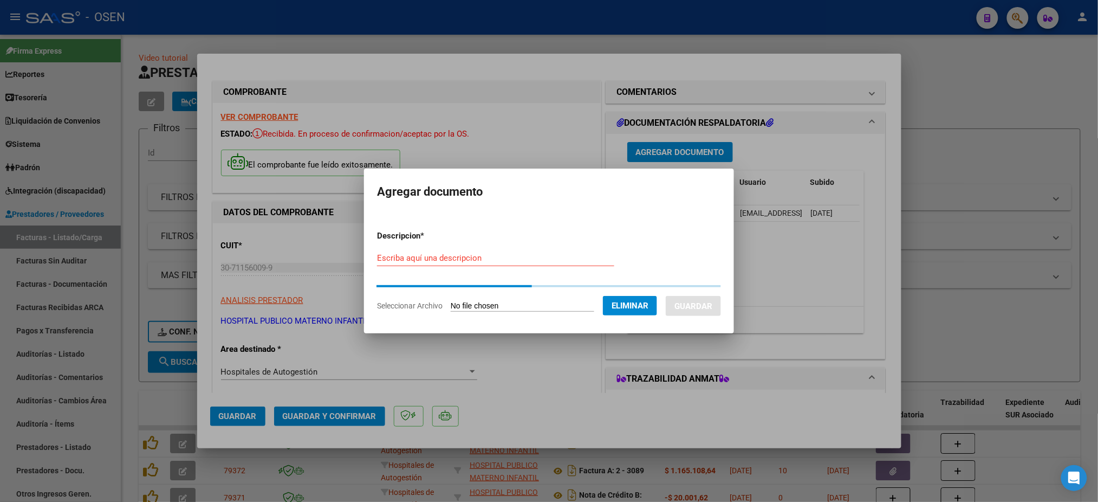
click at [451, 261] on input "Escriba aquí una descripcion" at bounding box center [495, 258] width 237 height 10
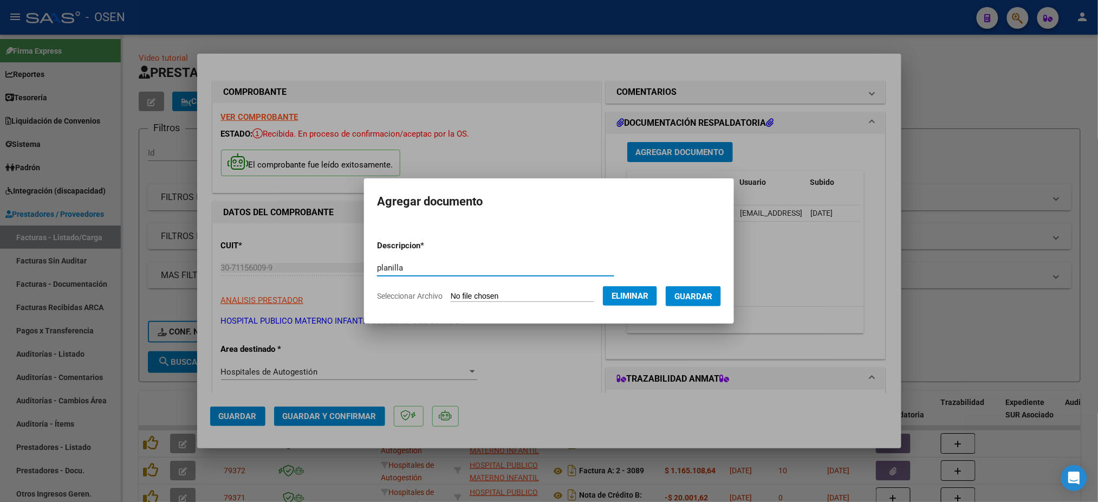
type input "planilla"
click at [707, 289] on button "Guardar" at bounding box center [693, 296] width 55 height 20
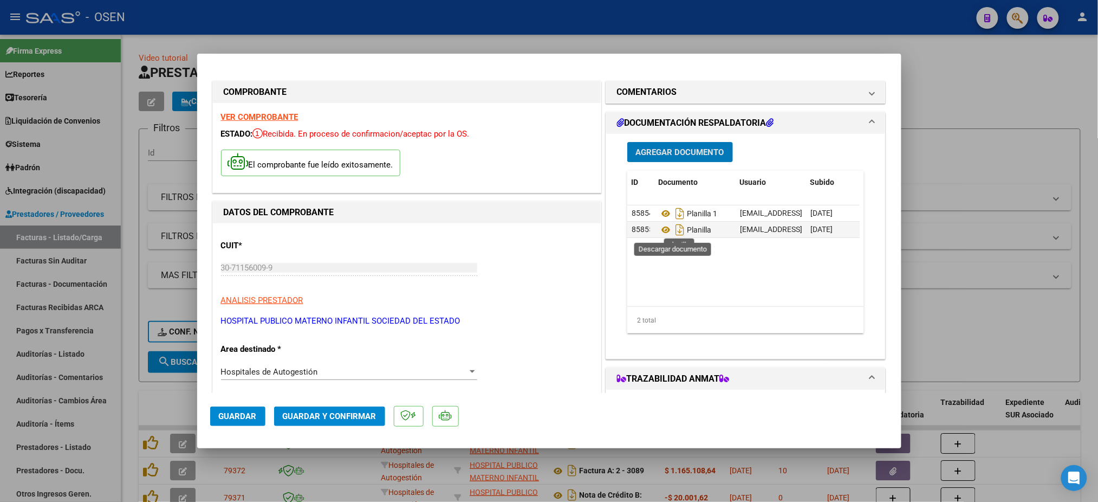
click at [659, 146] on button "Agregar Documento" at bounding box center [680, 152] width 106 height 20
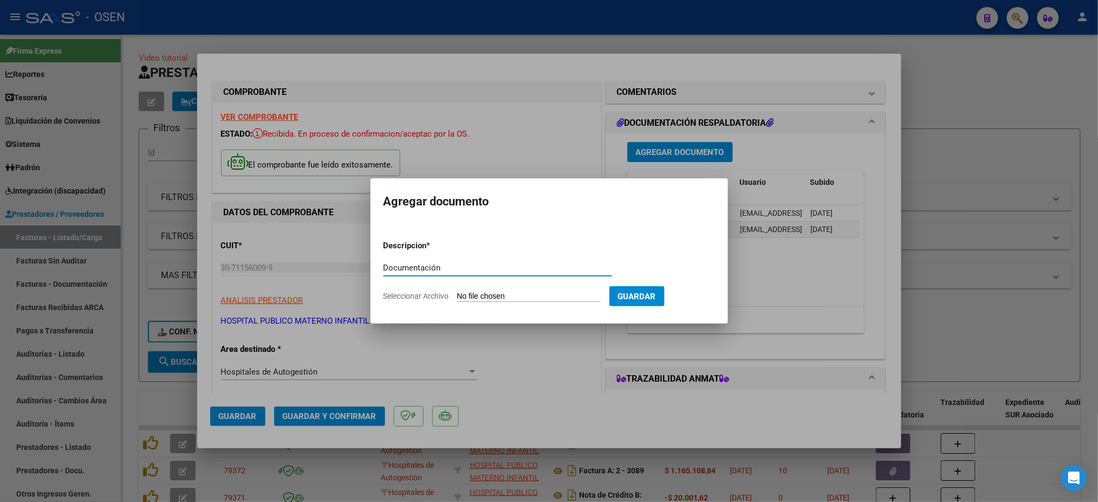
type input "Documentación"
click at [471, 294] on input "Seleccionar Archivo" at bounding box center [529, 296] width 144 height 10
type input "C:\fakepath\OSEN AMB 11-2024.zip"
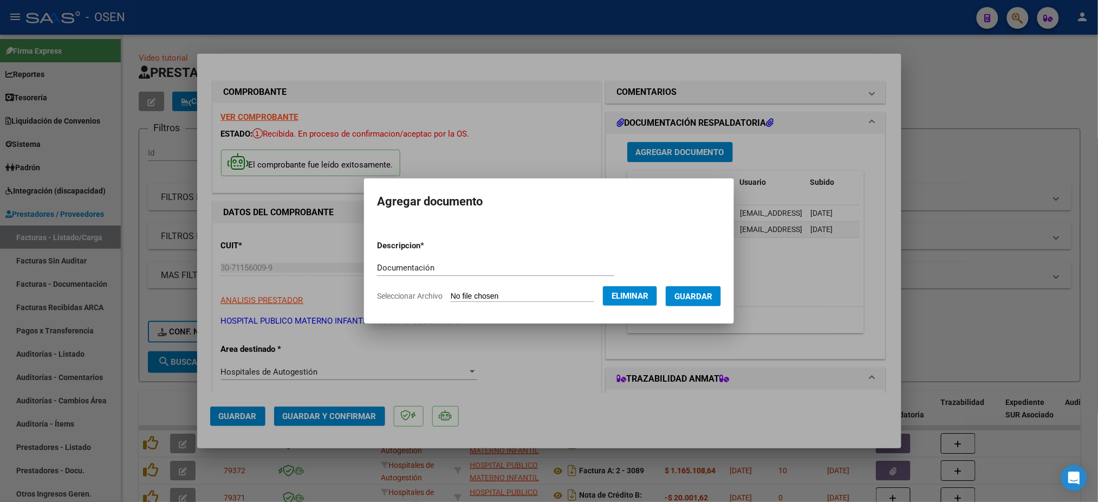
click at [712, 295] on span "Guardar" at bounding box center [693, 296] width 38 height 10
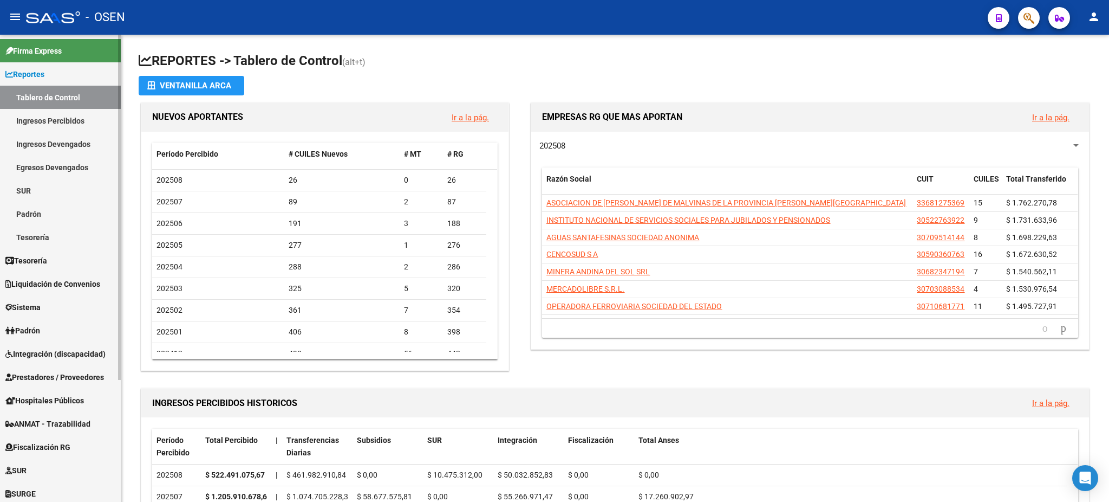
click at [62, 371] on span "Prestadores / Proveedores" at bounding box center [54, 377] width 99 height 12
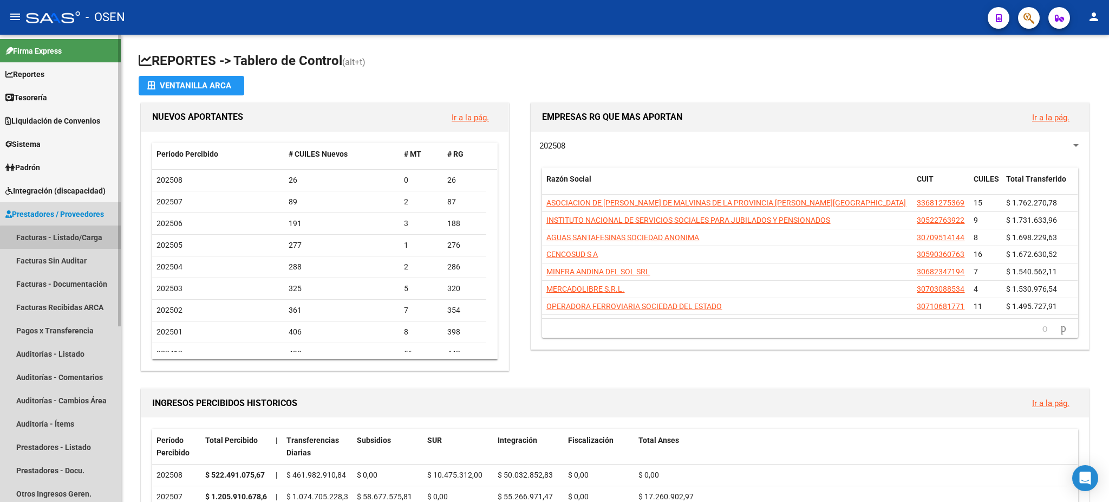
click at [66, 241] on link "Facturas - Listado/Carga" at bounding box center [60, 236] width 121 height 23
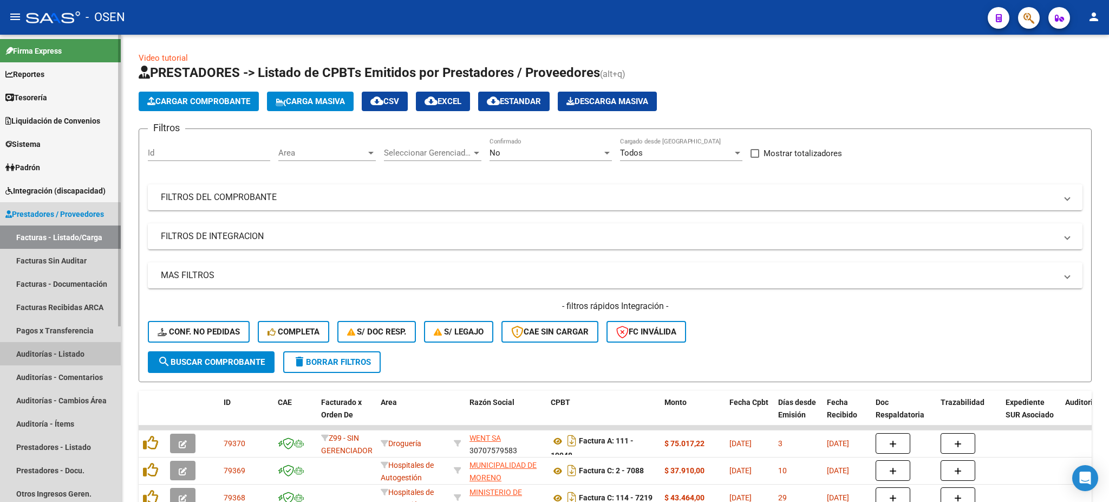
click at [49, 355] on link "Auditorías - Listado" at bounding box center [60, 353] width 121 height 23
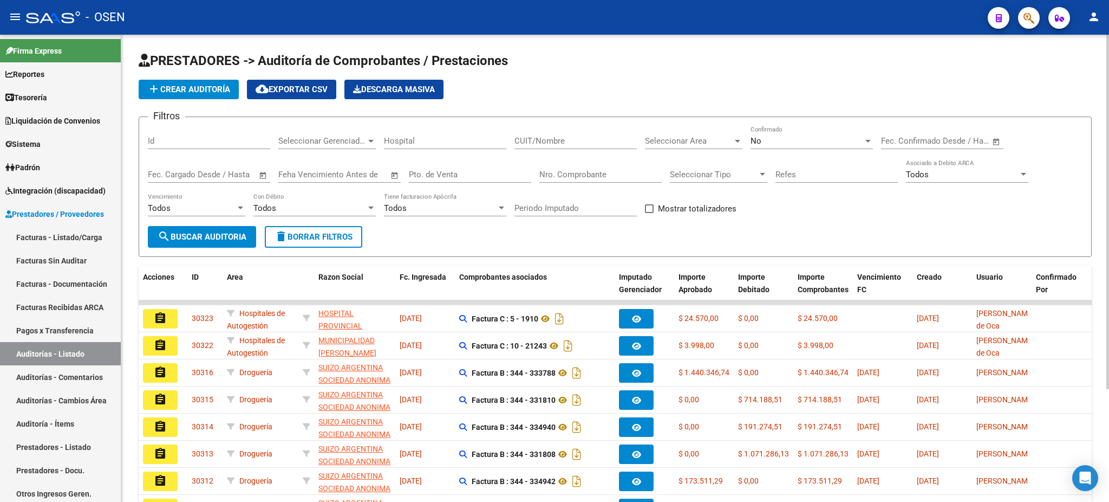
click at [568, 172] on input "Nro. Comprobante" at bounding box center [601, 175] width 122 height 10
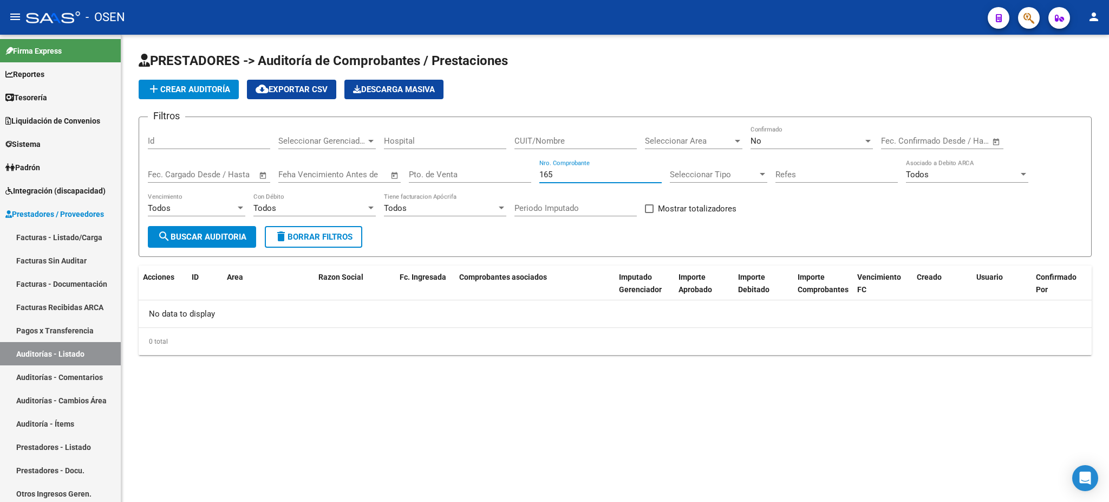
type input "165"
click at [765, 130] on div "No Confirmado" at bounding box center [812, 137] width 122 height 23
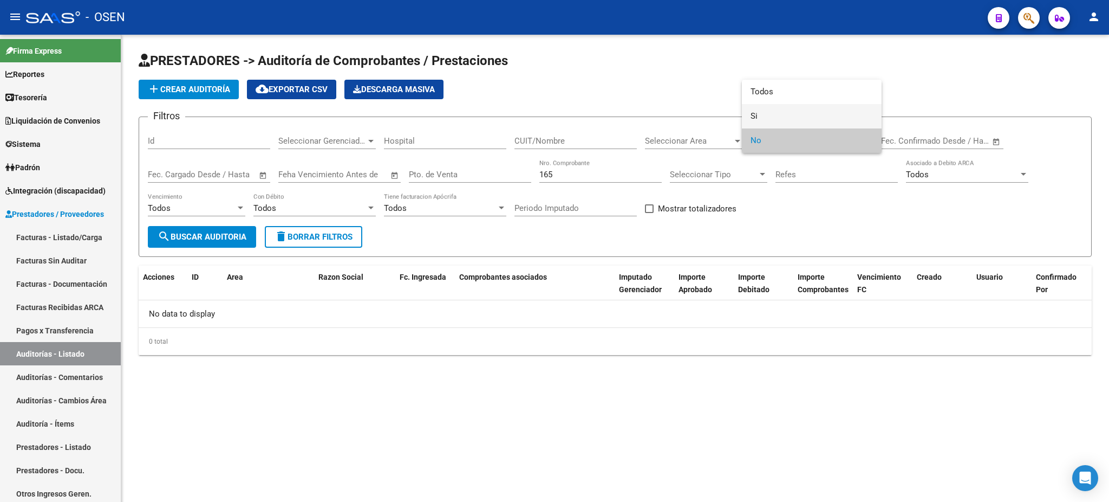
click at [766, 114] on span "Si" at bounding box center [812, 116] width 122 height 24
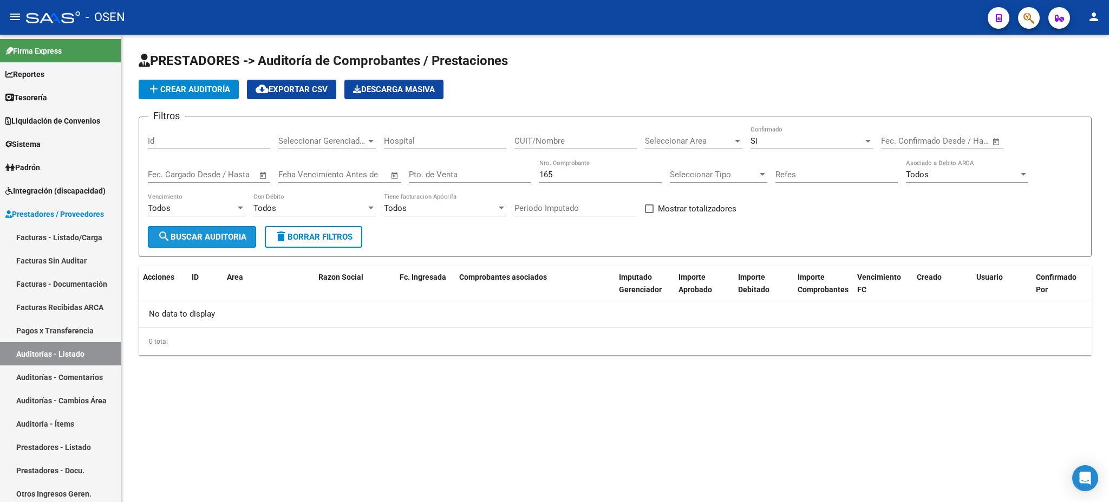
click at [212, 238] on span "search Buscar Auditoria" at bounding box center [202, 237] width 89 height 10
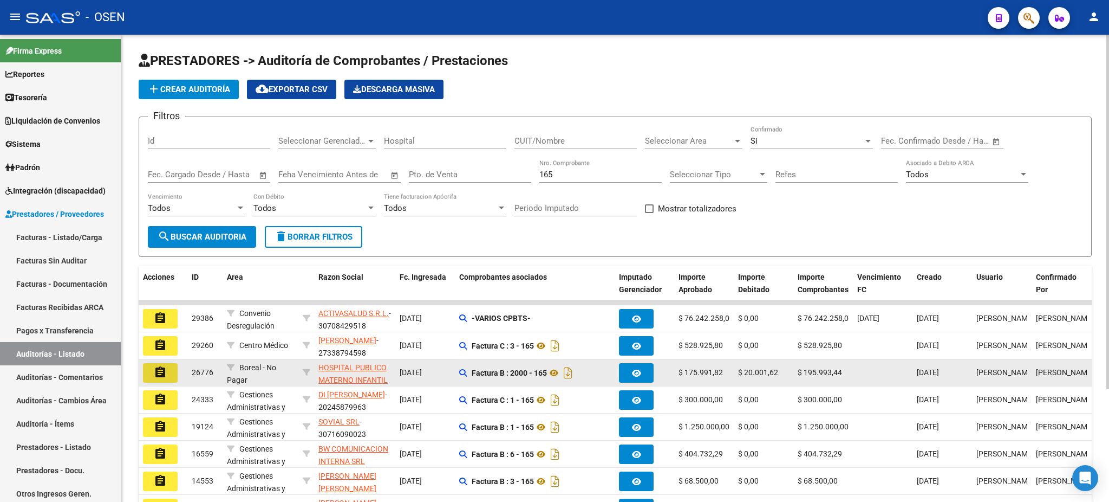
click at [152, 372] on button "assignment" at bounding box center [160, 373] width 35 height 20
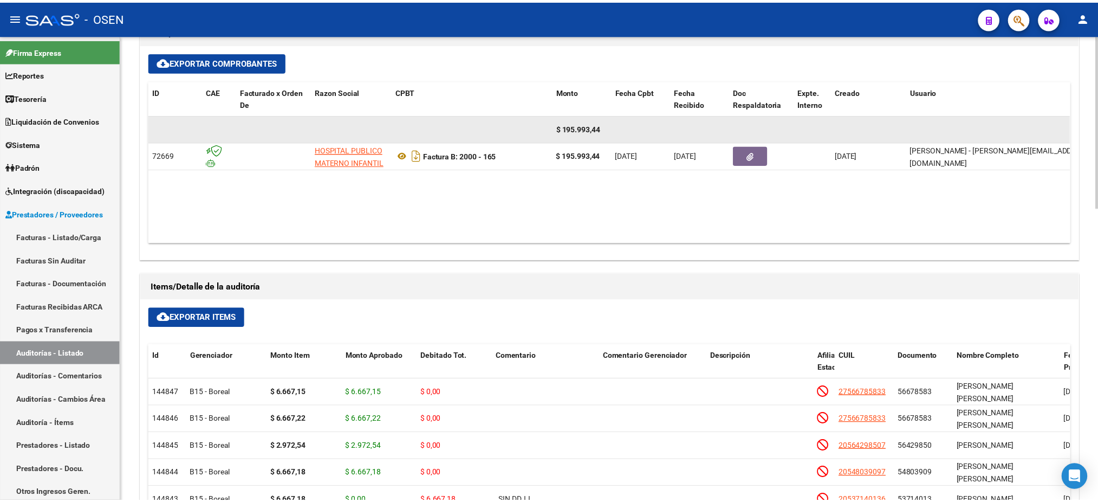
scroll to position [504, 0]
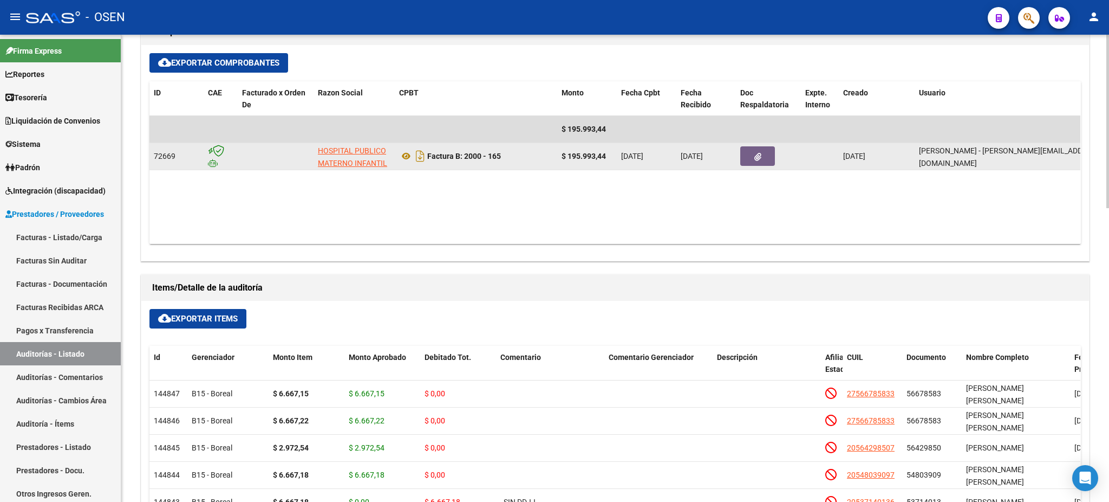
click at [756, 162] on button "button" at bounding box center [758, 156] width 35 height 20
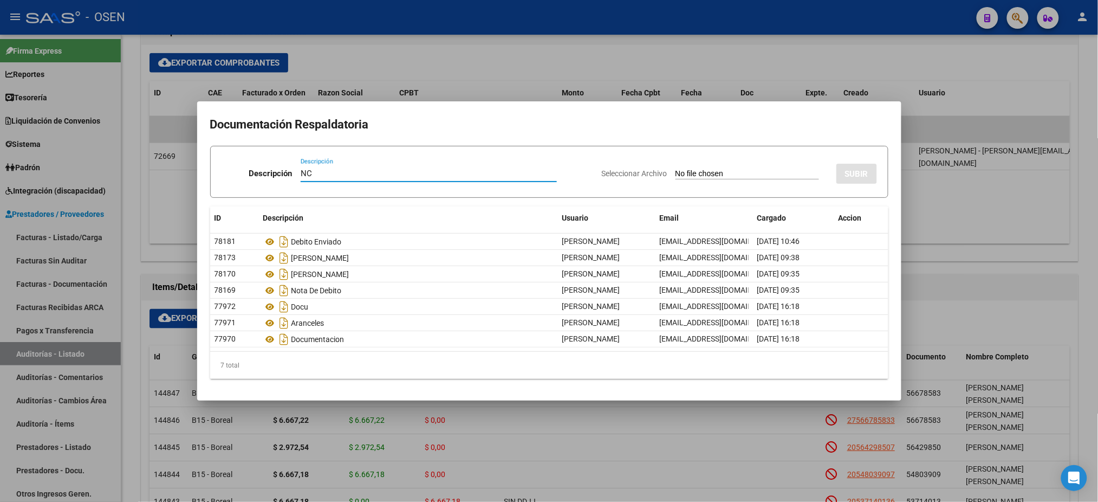
type input "NC"
click at [676, 171] on input "Seleccionar Archivo" at bounding box center [748, 174] width 144 height 10
type input "C:\fakepath\30711560099_008_02000_00000039.pdf"
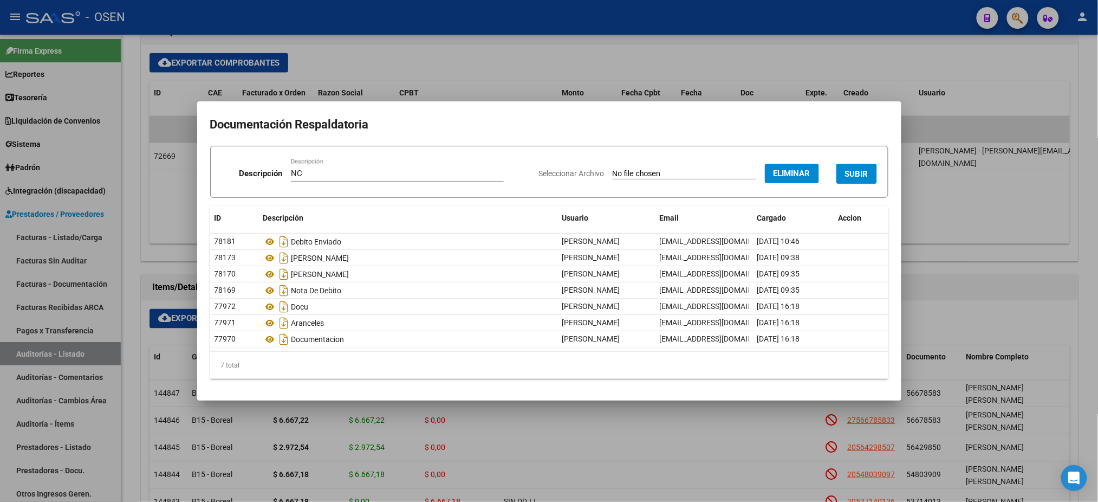
click at [868, 173] on button "SUBIR" at bounding box center [856, 174] width 41 height 20
